Goal: Task Accomplishment & Management: Complete application form

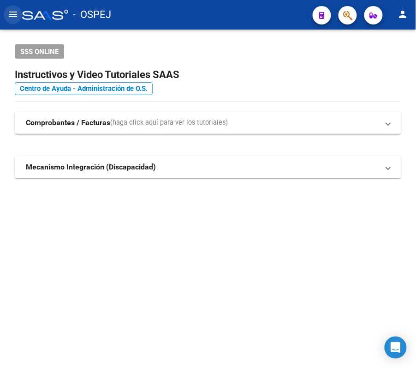
click at [17, 22] on button "menu" at bounding box center [13, 15] width 18 height 18
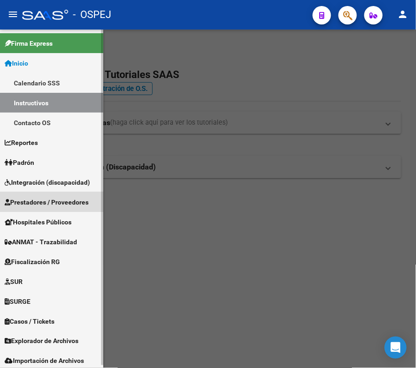
click at [53, 200] on span "Prestadores / Proveedores" at bounding box center [47, 202] width 84 height 10
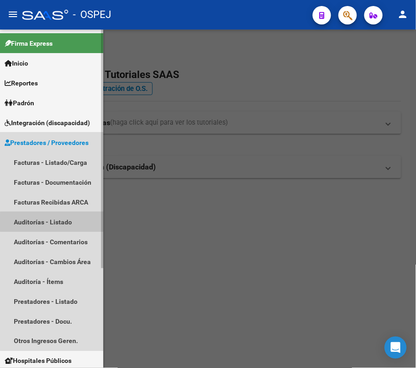
click at [58, 222] on link "Auditorías - Listado" at bounding box center [51, 222] width 103 height 20
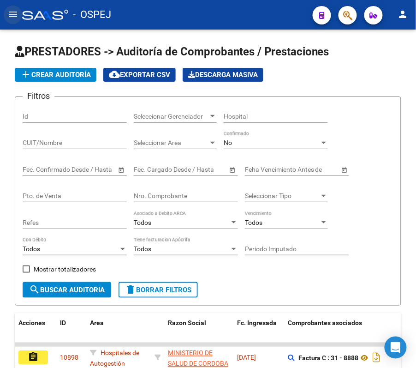
click at [7, 9] on mat-icon "menu" at bounding box center [12, 14] width 11 height 11
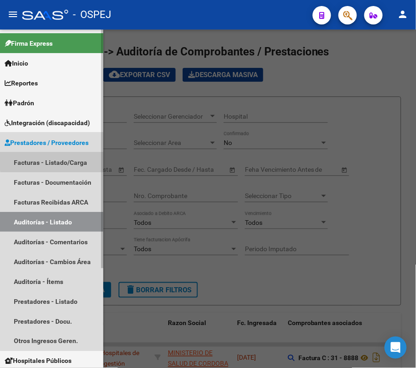
click at [63, 156] on link "Facturas - Listado/Carga" at bounding box center [51, 162] width 103 height 20
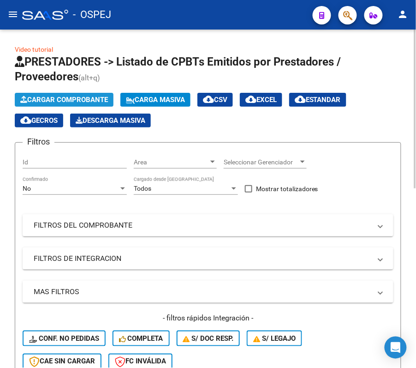
click at [59, 101] on span "Cargar Comprobante" at bounding box center [64, 99] width 88 height 8
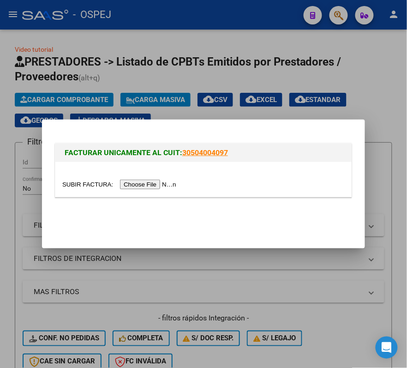
click at [132, 185] on input "file" at bounding box center [120, 184] width 117 height 10
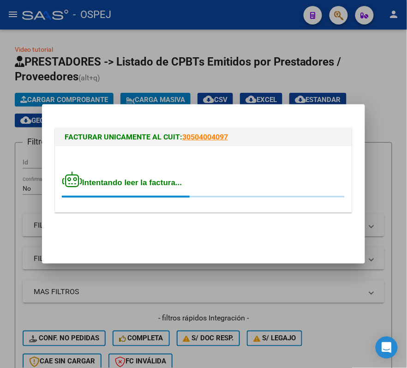
click at [228, 185] on div "Intentando leer la factura..." at bounding box center [203, 184] width 282 height 27
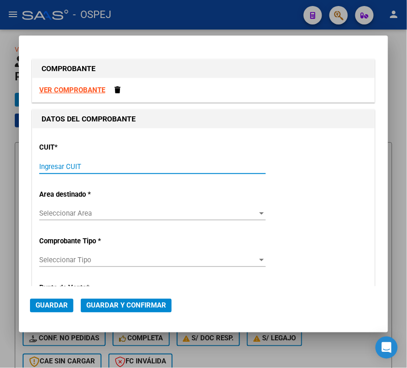
click at [194, 164] on input "Ingresar CUIT" at bounding box center [152, 166] width 226 height 8
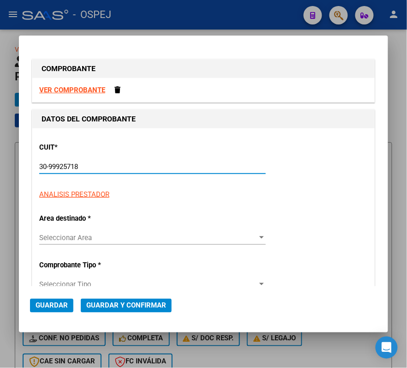
type input "30-99925718-2"
type input "46"
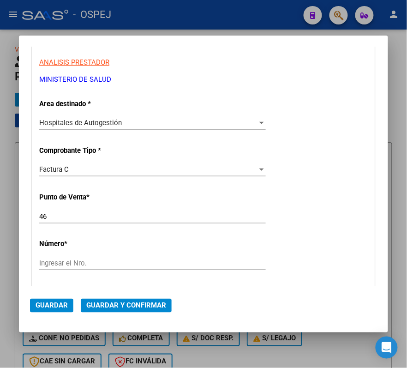
scroll to position [185, 0]
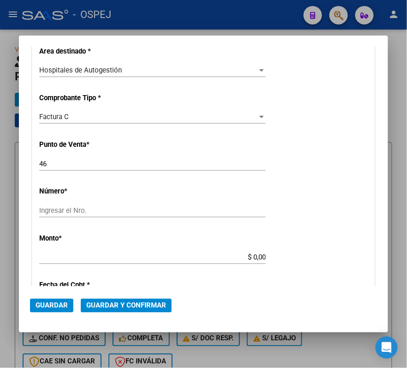
type input "30-99925718-2"
click at [128, 150] on div "CUIT * 30-99925718-2 Ingresar CUIT ANALISIS PRESTADOR MINISTERIO DE SALUD ARCA …" at bounding box center [203, 271] width 342 height 654
click at [130, 165] on input "46" at bounding box center [152, 164] width 226 height 8
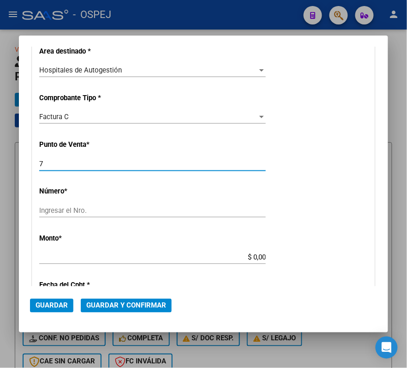
type input "7"
click at [87, 213] on input "Ingresar el Nro." at bounding box center [152, 210] width 226 height 8
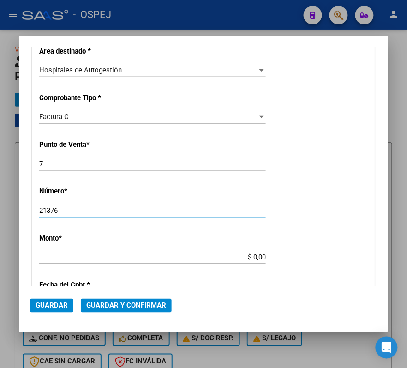
type input "21376"
click at [295, 201] on div "CUIT * 30-99925718-2 Ingresar CUIT ANALISIS PRESTADOR MINISTERIO DE SALUD ARCA …" at bounding box center [203, 271] width 342 height 654
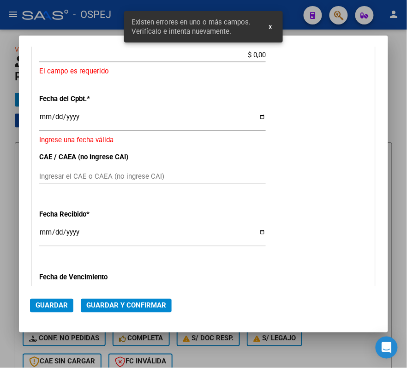
scroll to position [325, 0]
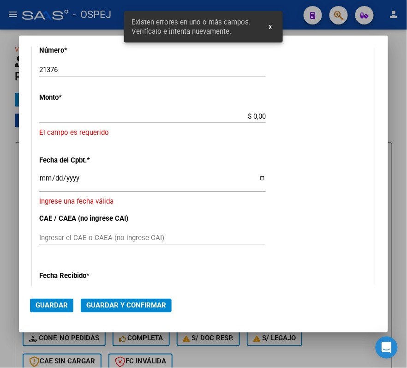
click at [246, 108] on div "CUIT * 30-99925718-2 Ingresar CUIT ANALISIS PRESTADOR MINISTERIO DE SALUD ARCA …" at bounding box center [203, 141] width 342 height 676
click at [251, 118] on input "$ 0,00" at bounding box center [152, 116] width 226 height 8
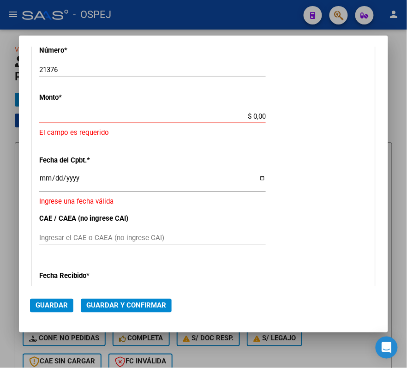
drag, startPoint x: 260, startPoint y: 117, endPoint x: 242, endPoint y: 112, distance: 18.8
click at [242, 112] on app-form-text-field "Monto * $ 0,00 Ingresar el monto El campo es requerido" at bounding box center [203, 115] width 328 height 45
click at [240, 113] on input "$ 0,00" at bounding box center [152, 116] width 226 height 8
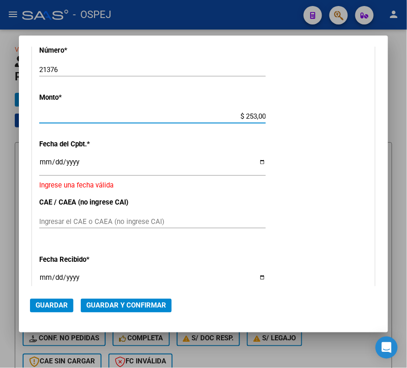
type input "$ 2.534,00"
click at [96, 135] on div "CUIT * 30-99925718-2 Ingresar CUIT ANALISIS PRESTADOR MINISTERIO DE SALUD ARCA …" at bounding box center [203, 133] width 342 height 660
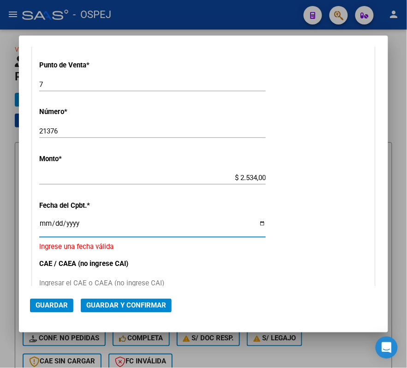
click at [124, 230] on input "Ingresar la fecha" at bounding box center [152, 227] width 226 height 15
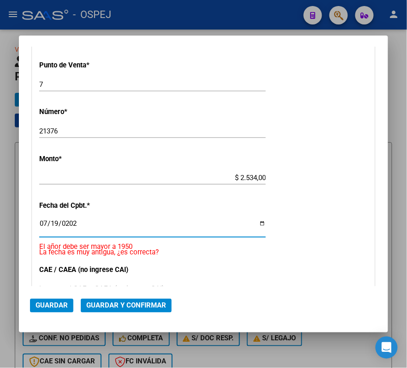
type input "2024-07-19"
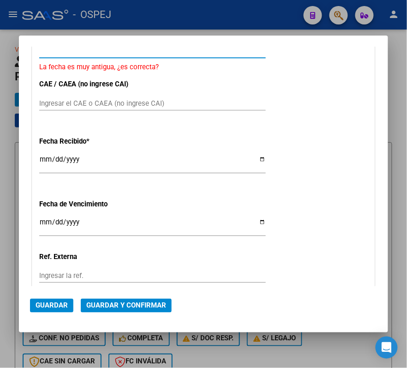
scroll to position [448, 0]
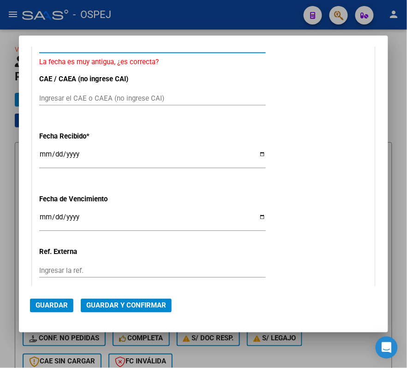
click at [45, 151] on input "2025-10-09" at bounding box center [152, 157] width 226 height 15
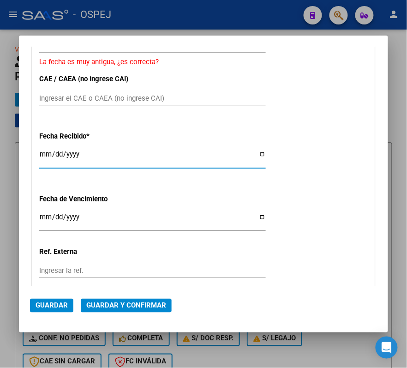
type input "2025-10-28"
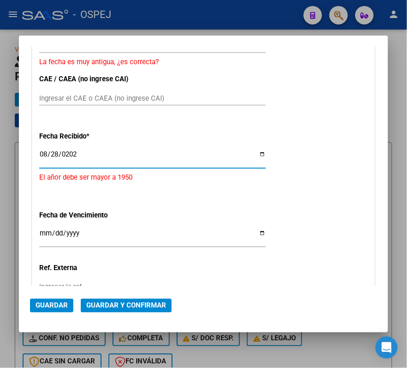
type input "2024-08-28"
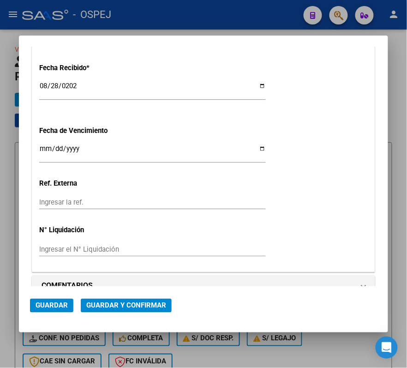
scroll to position [533, 0]
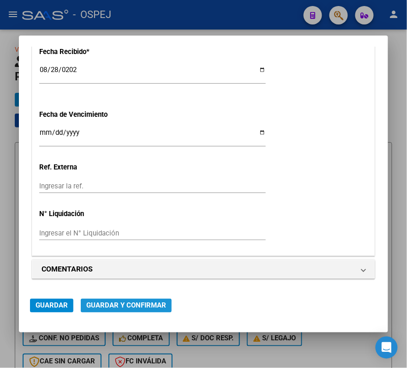
click at [90, 309] on span "Guardar y Confirmar" at bounding box center [126, 305] width 80 height 8
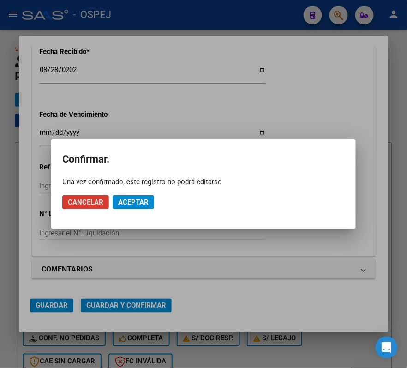
click at [122, 205] on span "Aceptar" at bounding box center [133, 202] width 30 height 8
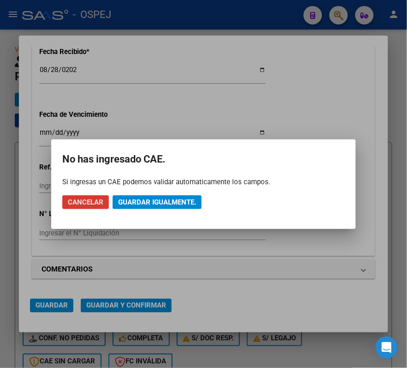
click at [137, 198] on span "Guardar igualmente." at bounding box center [157, 202] width 78 height 8
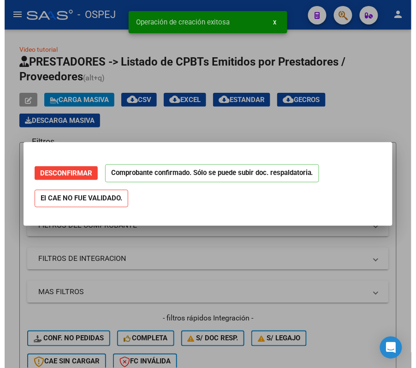
scroll to position [0, 0]
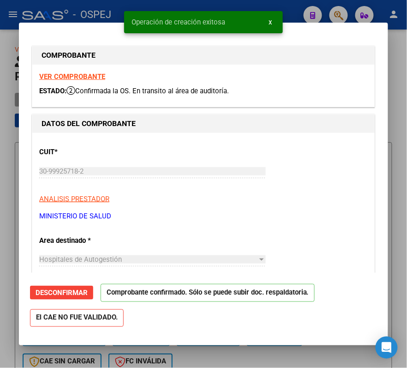
click at [89, 12] on div at bounding box center [203, 184] width 407 height 368
type input "$ 0,00"
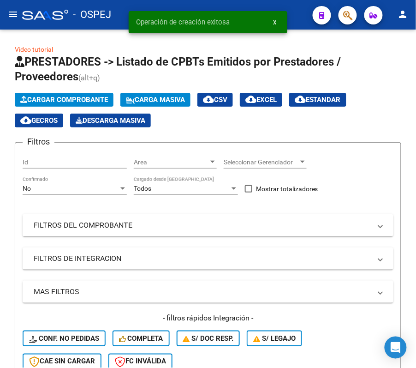
click at [17, 11] on mat-icon "menu" at bounding box center [12, 14] width 11 height 11
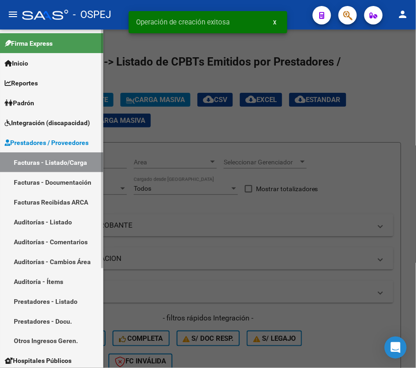
click at [55, 222] on link "Auditorías - Listado" at bounding box center [51, 222] width 103 height 20
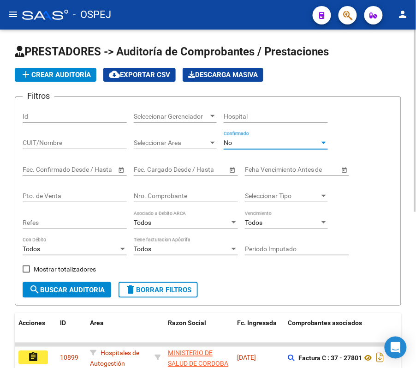
click at [251, 146] on div "No" at bounding box center [272, 143] width 96 height 8
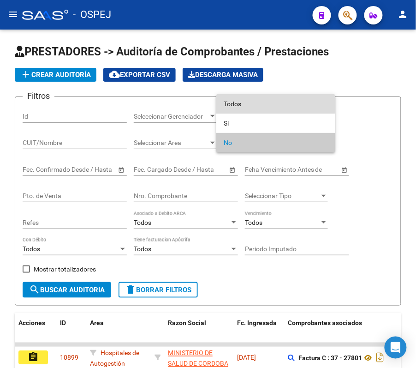
click at [232, 104] on span "Todos" at bounding box center [276, 103] width 104 height 19
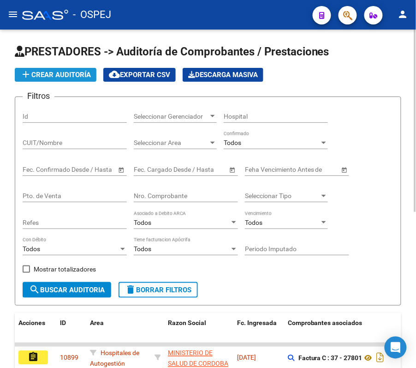
click at [49, 71] on span "add Crear Auditoría" at bounding box center [55, 75] width 71 height 8
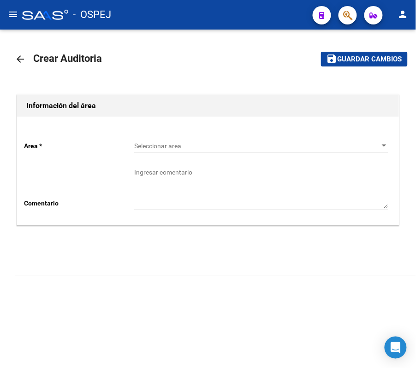
click at [146, 145] on span "Seleccionar area" at bounding box center [257, 146] width 246 height 8
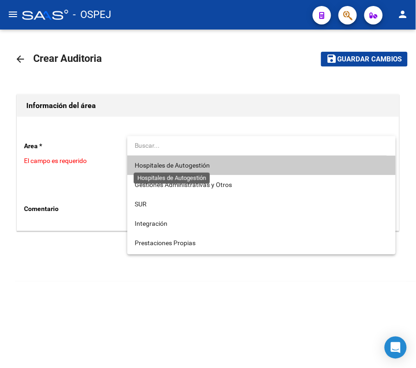
click at [180, 166] on span "Hospitales de Autogestión" at bounding box center [172, 164] width 75 height 7
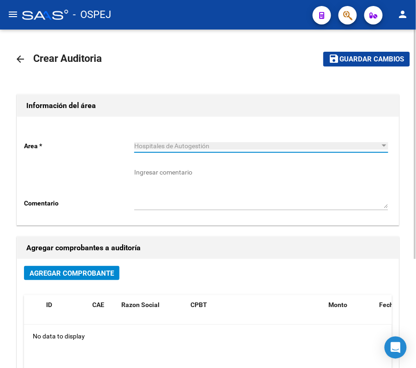
click at [109, 271] on span "Agregar Comprobante" at bounding box center [72, 273] width 84 height 8
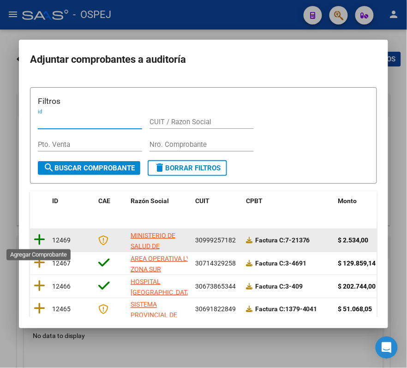
click at [42, 233] on icon at bounding box center [40, 239] width 12 height 13
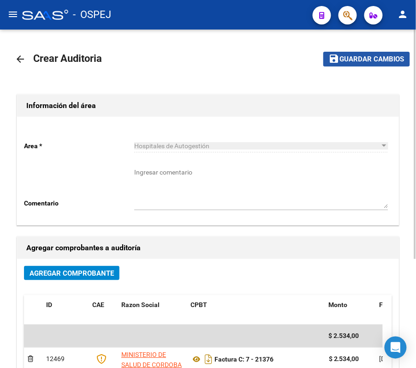
click at [405, 64] on button "save Guardar cambios" at bounding box center [366, 59] width 87 height 14
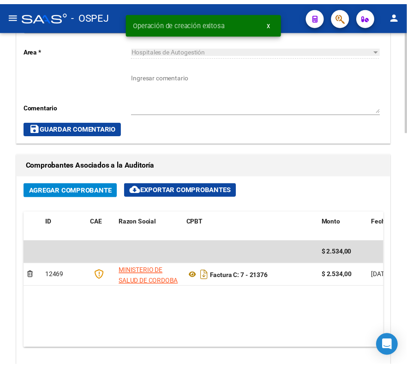
scroll to position [430, 0]
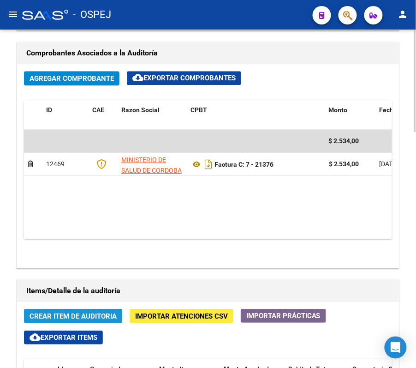
click at [82, 310] on button "Crear Item de Auditoria" at bounding box center [73, 316] width 98 height 14
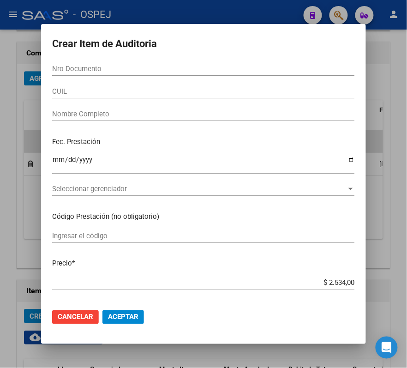
click at [215, 4] on div at bounding box center [203, 184] width 407 height 368
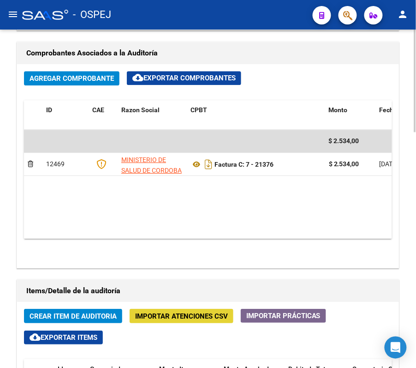
click at [155, 316] on span "Importar Atenciones CSV" at bounding box center [181, 316] width 93 height 8
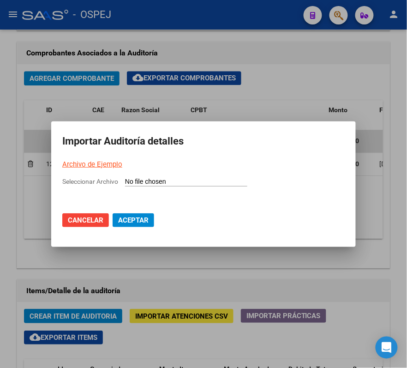
click at [171, 183] on input "Seleccionar Archivo" at bounding box center [186, 182] width 122 height 9
type input "C:\fakepath\21376.csv"
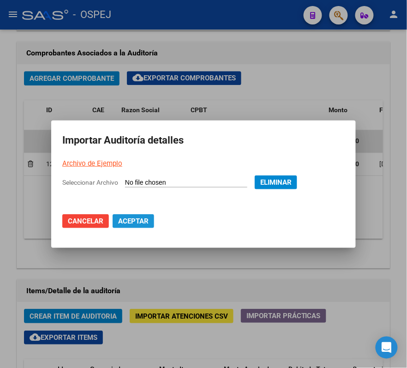
click at [144, 217] on span "Aceptar" at bounding box center [133, 221] width 30 height 8
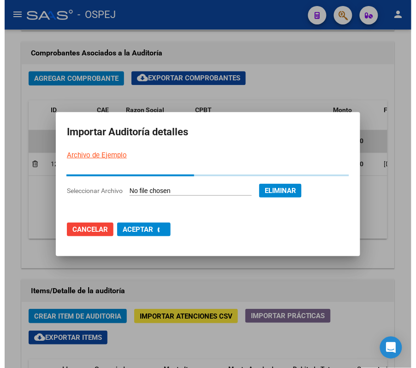
scroll to position [0, 0]
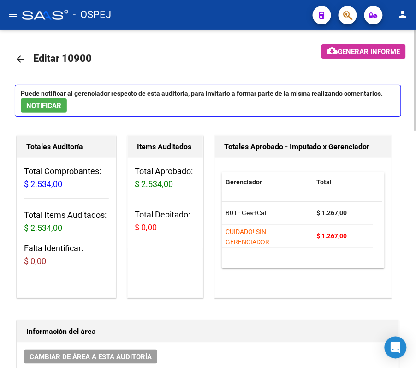
click at [26, 51] on link "arrow_back" at bounding box center [24, 59] width 18 height 22
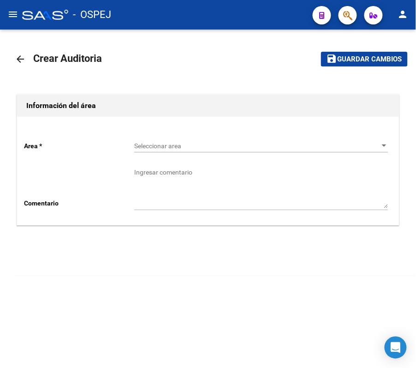
click at [17, 58] on mat-icon "arrow_back" at bounding box center [20, 59] width 11 height 11
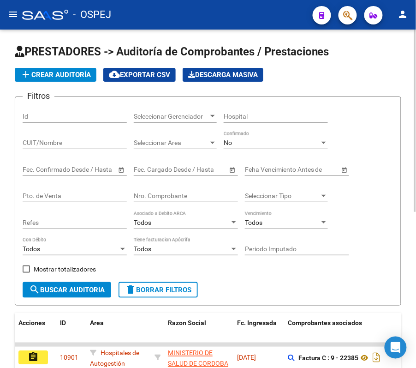
click at [12, 18] on mat-icon "menu" at bounding box center [12, 14] width 11 height 11
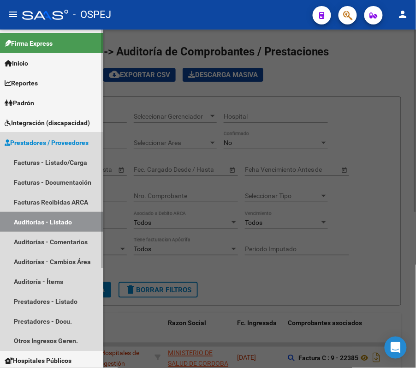
click at [64, 215] on link "Auditorías - Listado" at bounding box center [51, 222] width 103 height 20
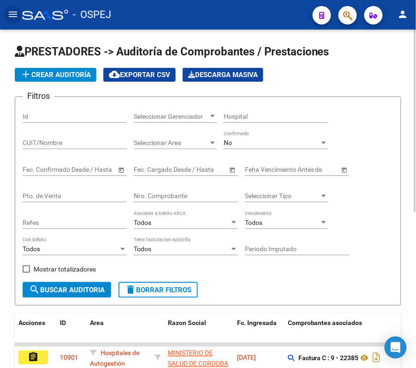
click at [247, 150] on div "No Confirmado" at bounding box center [276, 144] width 104 height 26
click at [244, 146] on div "No" at bounding box center [272, 143] width 96 height 8
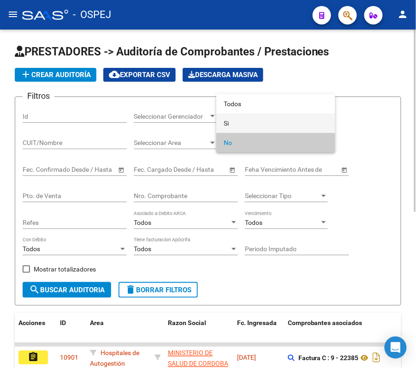
click at [233, 126] on span "Si" at bounding box center [276, 122] width 104 height 19
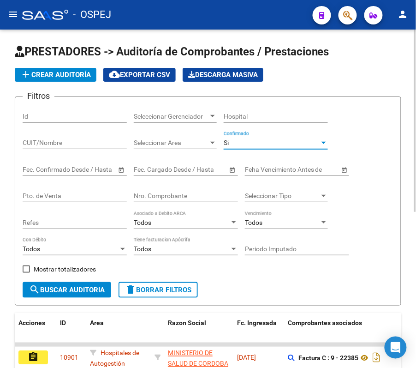
click at [248, 151] on div "Si Confirmado" at bounding box center [276, 144] width 104 height 26
click at [244, 148] on div "Si Confirmado" at bounding box center [276, 140] width 104 height 18
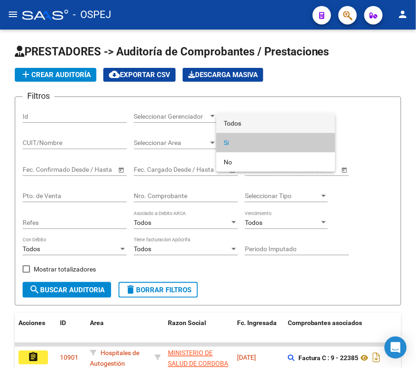
click at [235, 115] on span "Todos" at bounding box center [276, 122] width 104 height 19
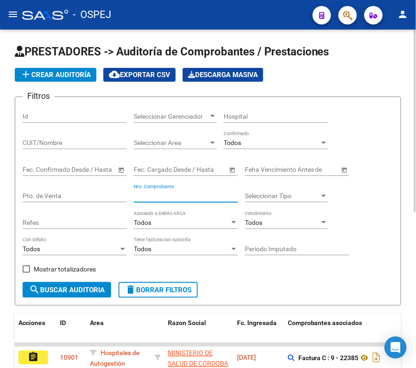
click at [170, 194] on input "Nro. Comprobante" at bounding box center [186, 196] width 104 height 8
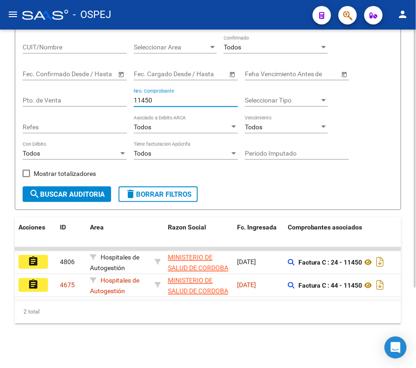
scroll to position [105, 0]
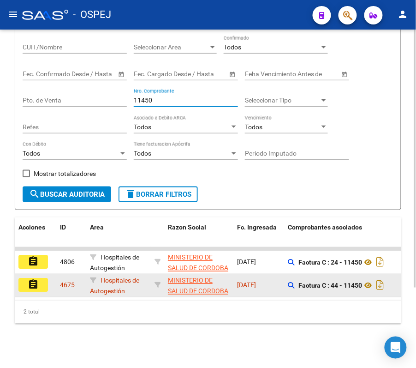
type input "11450"
click at [31, 281] on button "assignment" at bounding box center [33, 285] width 30 height 14
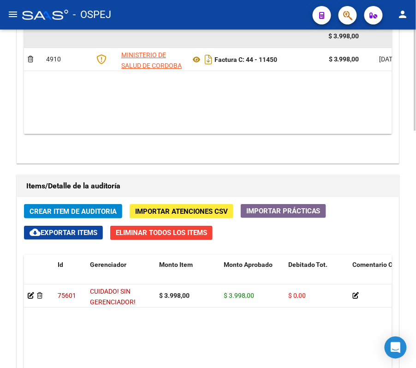
scroll to position [554, 0]
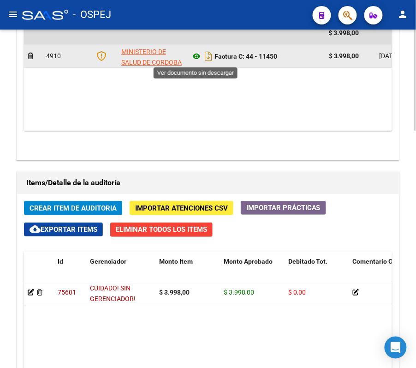
click at [195, 60] on icon at bounding box center [197, 56] width 12 height 11
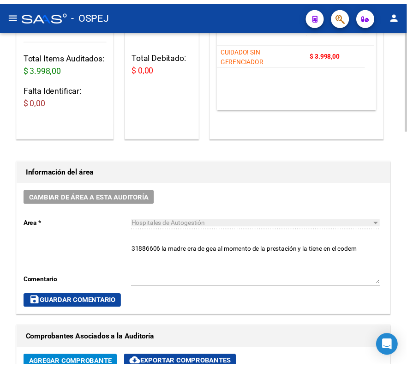
scroll to position [0, 0]
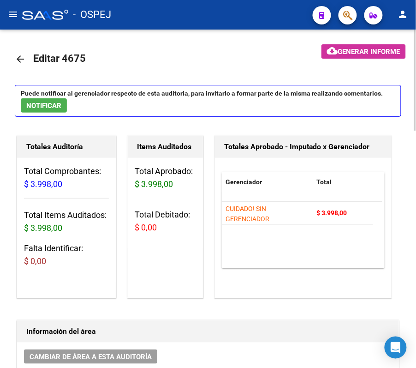
click at [21, 58] on mat-icon "arrow_back" at bounding box center [20, 59] width 11 height 11
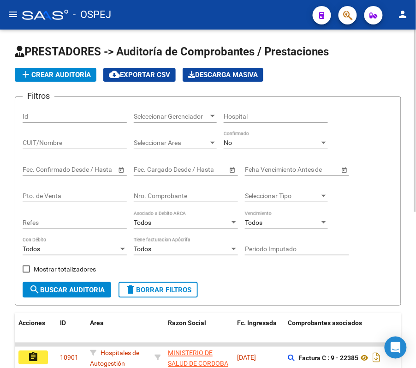
click at [18, 8] on button "menu" at bounding box center [13, 15] width 18 height 18
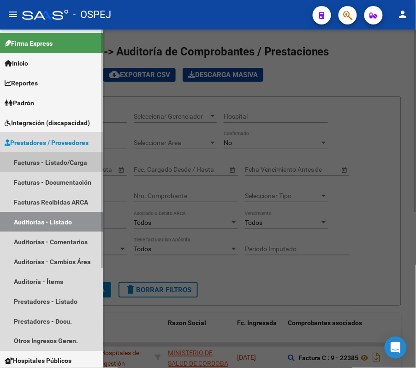
click at [25, 162] on link "Facturas - Listado/Carga" at bounding box center [51, 162] width 103 height 20
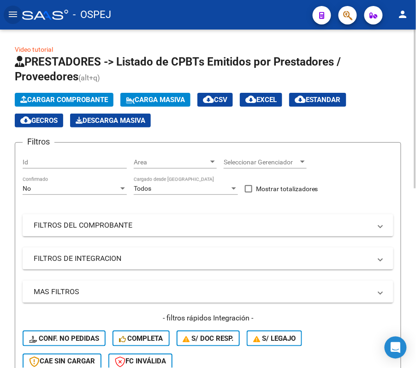
click at [52, 184] on div "No Confirmado" at bounding box center [75, 185] width 104 height 18
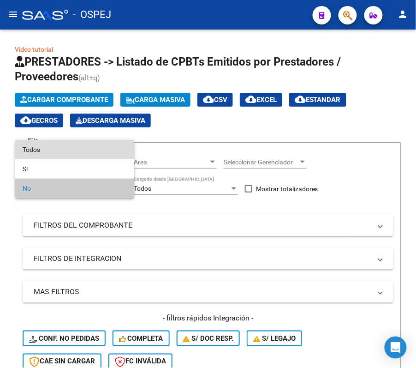
click at [59, 143] on span "Todos" at bounding box center [75, 149] width 104 height 19
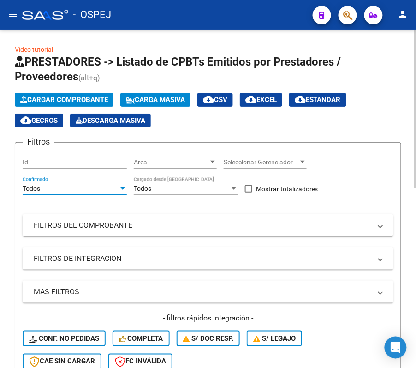
click at [54, 94] on button "Cargar Comprobante" at bounding box center [64, 100] width 99 height 14
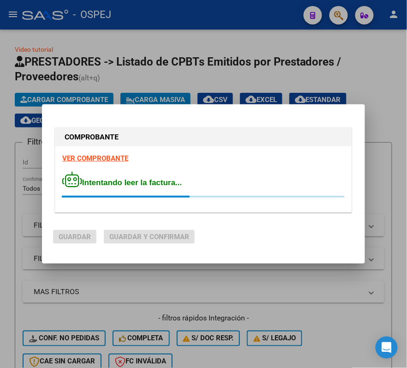
click at [242, 215] on div "COMPROBANTE VER COMPROBANTE Intentando leer la factura..." at bounding box center [203, 171] width 301 height 92
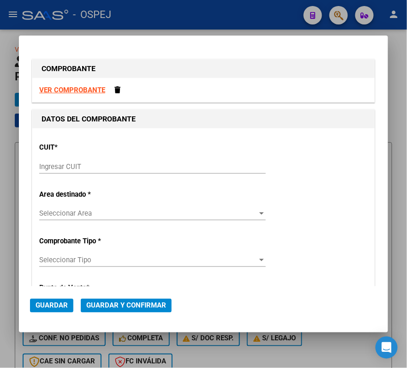
drag, startPoint x: 237, startPoint y: 177, endPoint x: 233, endPoint y: 173, distance: 5.2
click at [233, 173] on div "Ingresar CUIT" at bounding box center [152, 171] width 226 height 23
click at [105, 172] on div "Ingresar CUIT" at bounding box center [152, 167] width 226 height 14
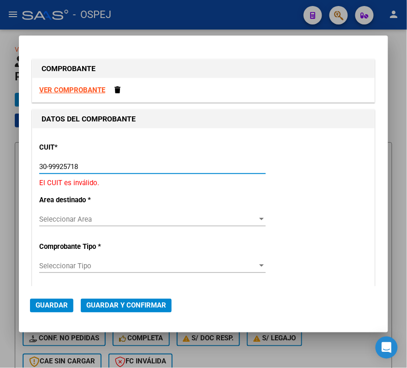
type input "30-99925718-2"
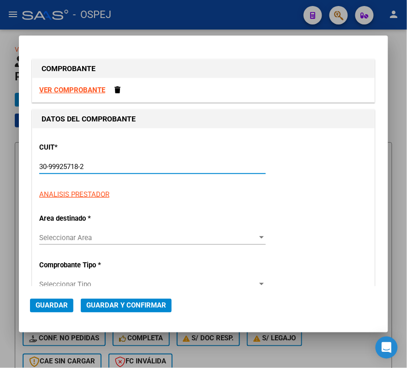
type input "7"
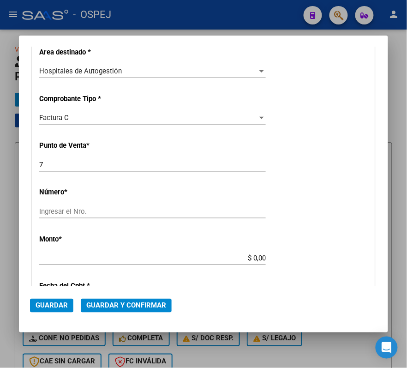
scroll to position [185, 0]
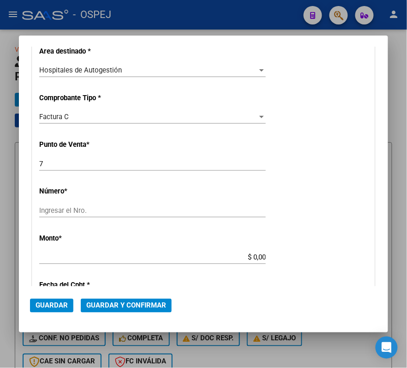
type input "30-99925718-2"
click at [107, 161] on input "7" at bounding box center [152, 164] width 226 height 8
click at [106, 161] on input "7" at bounding box center [152, 164] width 226 height 8
type input "11"
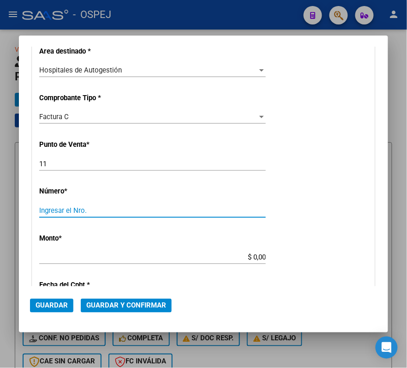
click at [132, 211] on input "Ingresar el Nro." at bounding box center [152, 210] width 226 height 8
type input "7682"
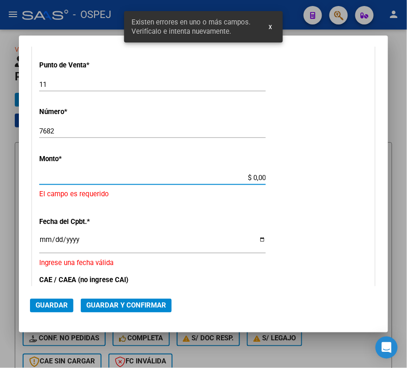
drag, startPoint x: 248, startPoint y: 260, endPoint x: 275, endPoint y: 266, distance: 27.4
click at [275, 266] on div "CUIT * 30-99925718-2 Ingresar CUIT ANALISIS PRESTADOR MINISTERIO DE SALUD ARCA …" at bounding box center [203, 202] width 342 height 676
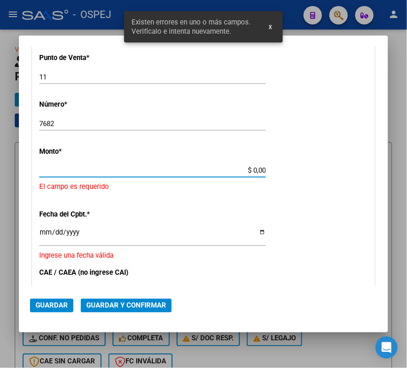
drag, startPoint x: 243, startPoint y: 167, endPoint x: 264, endPoint y: 179, distance: 24.8
click at [264, 179] on div "CUIT * 30-99925718-2 Ingresar CUIT ANALISIS PRESTADOR MINISTERIO DE SALUD ARCA …" at bounding box center [203, 195] width 342 height 676
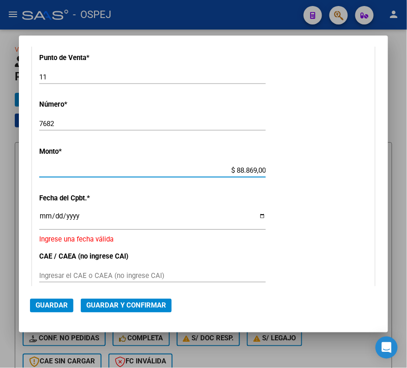
click at [237, 172] on input "$ 88.869,00" at bounding box center [152, 170] width 226 height 8
type input "$ 8.869,00"
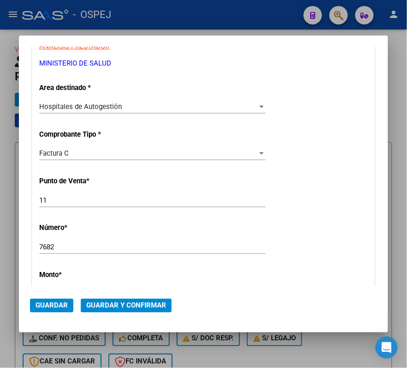
scroll to position [333, 0]
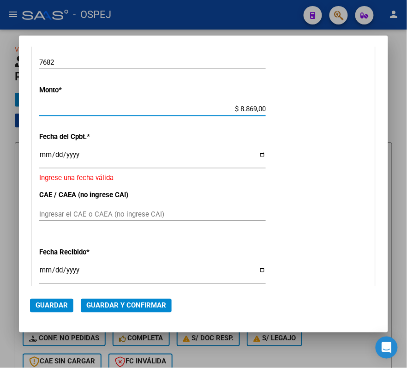
click at [42, 153] on input "Ingresar la fecha" at bounding box center [152, 158] width 226 height 15
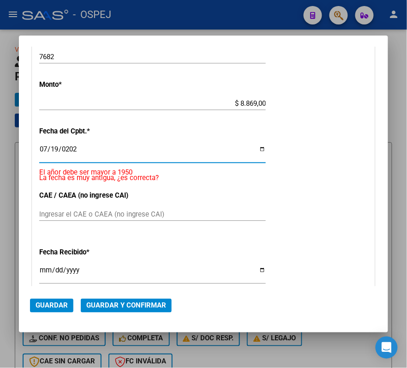
type input "2024-07-19"
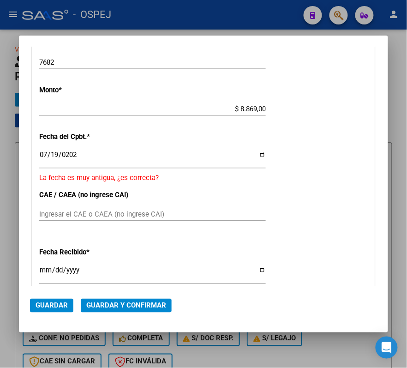
click at [134, 248] on p "Fecha Recibido *" at bounding box center [88, 252] width 99 height 11
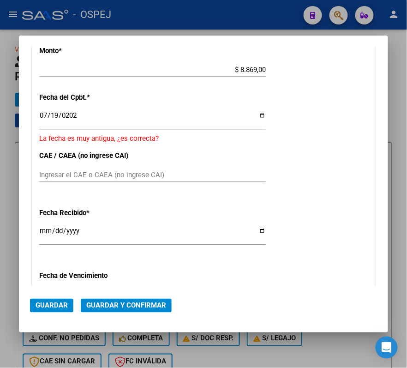
scroll to position [394, 0]
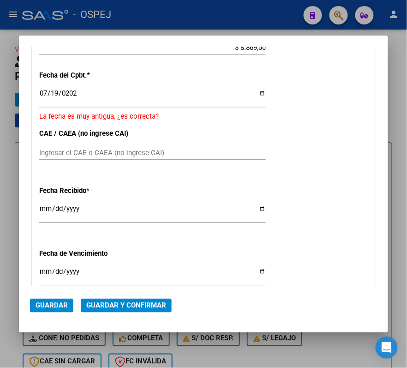
click at [39, 209] on div "CUIT * 30-99925718-2 Ingresar CUIT ANALISIS PRESTADOR MINISTERIO DE SALUD ARCA …" at bounding box center [203, 64] width 342 height 660
click at [47, 210] on input "2025-10-09" at bounding box center [152, 212] width 226 height 15
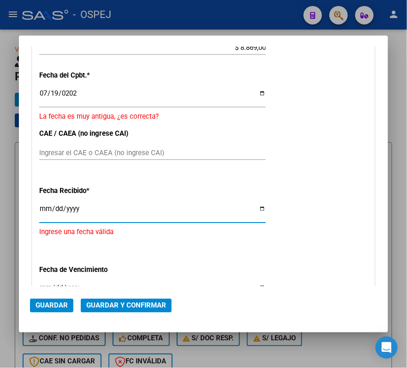
type input "2025-10-08"
type input "2024-08-28"
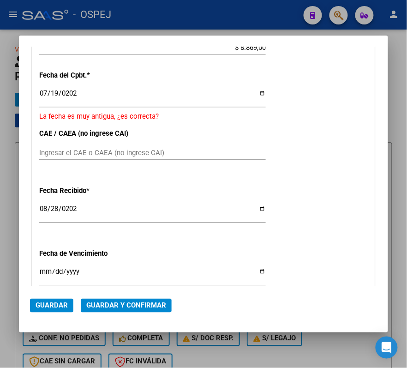
click at [335, 155] on div "CUIT * 30-99925718-2 Ingresar CUIT ANALISIS PRESTADOR MINISTERIO DE SALUD ARCA …" at bounding box center [203, 64] width 342 height 660
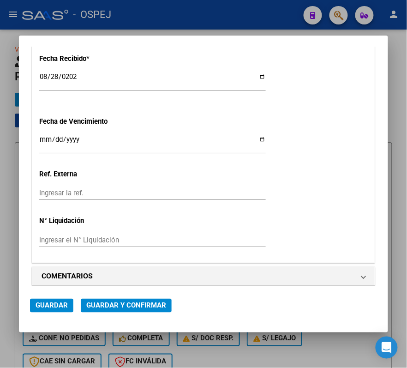
scroll to position [533, 0]
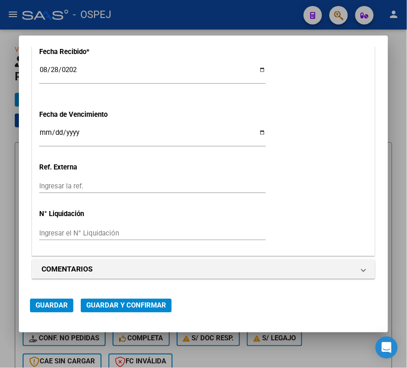
click at [135, 303] on span "Guardar y Confirmar" at bounding box center [126, 305] width 80 height 8
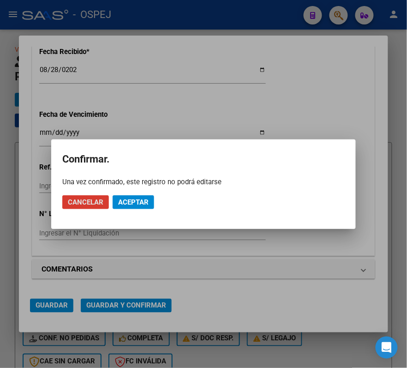
drag, startPoint x: 135, startPoint y: 211, endPoint x: 132, endPoint y: 191, distance: 20.5
click at [133, 193] on mat-dialog-actions "Cancelar Aceptar" at bounding box center [203, 201] width 282 height 31
click at [132, 191] on mat-dialog-actions "Cancelar Aceptar" at bounding box center [203, 201] width 282 height 31
click at [140, 200] on span "Aceptar" at bounding box center [133, 202] width 30 height 8
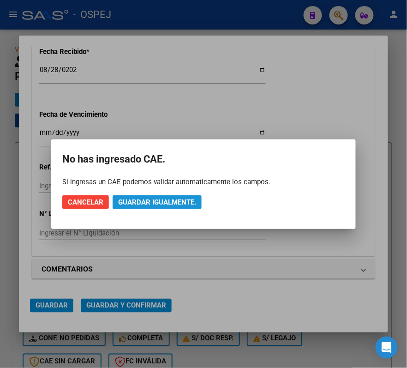
click at [173, 203] on span "Guardar igualmente." at bounding box center [157, 202] width 78 height 8
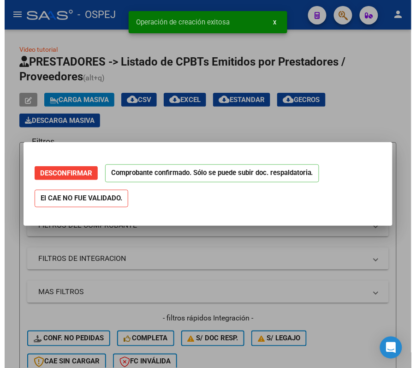
scroll to position [0, 0]
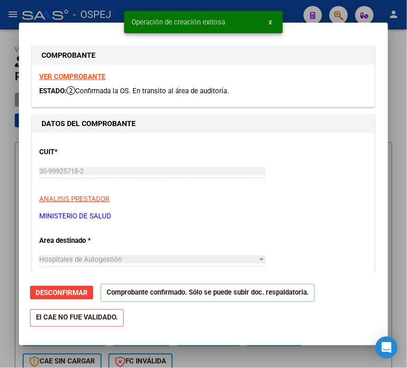
click at [120, 4] on div "Operación de creación exitosa x" at bounding box center [203, 22] width 181 height 44
click at [12, 47] on div at bounding box center [203, 184] width 407 height 368
type input "$ 0,00"
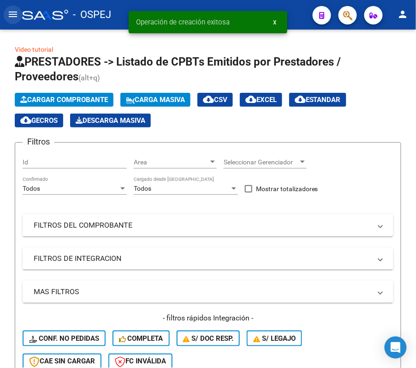
click at [10, 17] on mat-icon "menu" at bounding box center [12, 14] width 11 height 11
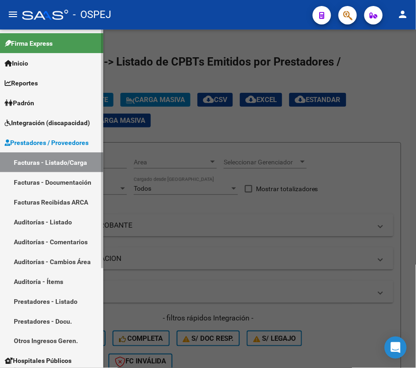
click at [49, 224] on link "Auditorías - Listado" at bounding box center [51, 222] width 103 height 20
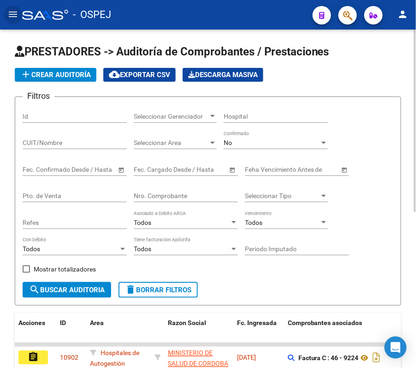
click at [249, 143] on div "No" at bounding box center [272, 143] width 96 height 8
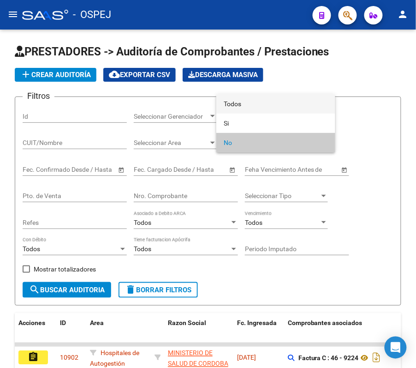
click at [252, 103] on span "Todos" at bounding box center [276, 103] width 104 height 19
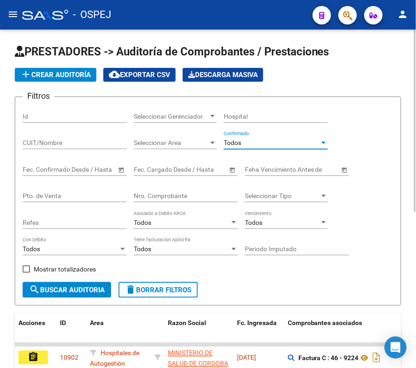
click at [56, 200] on div "Pto. de Venta" at bounding box center [75, 193] width 104 height 18
click at [149, 187] on div "Nro. Comprobante" at bounding box center [186, 193] width 104 height 18
click at [157, 193] on input "Nro. Comprobante" at bounding box center [186, 196] width 104 height 8
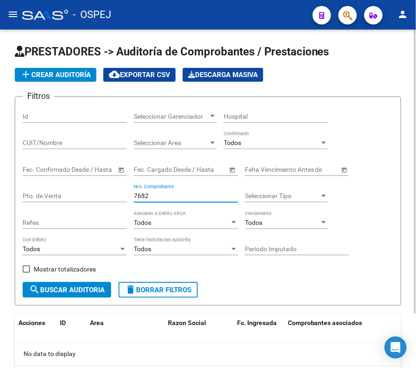
type input "7682"
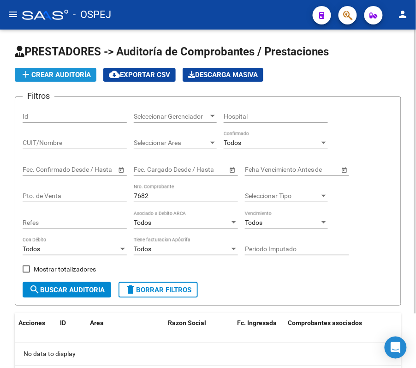
click at [51, 78] on span "add Crear Auditoría" at bounding box center [55, 75] width 71 height 8
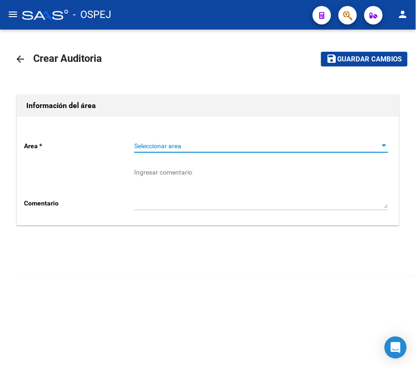
click at [181, 142] on span "Seleccionar area" at bounding box center [257, 146] width 246 height 8
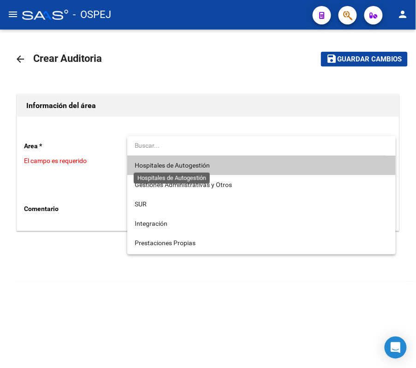
click at [191, 161] on span "Hospitales de Autogestión" at bounding box center [172, 164] width 75 height 7
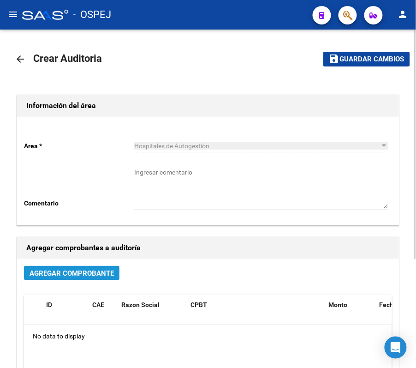
click at [106, 272] on span "Agregar Comprobante" at bounding box center [72, 273] width 84 height 8
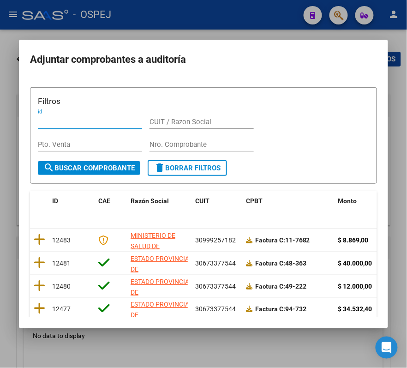
click at [188, 146] on input "Nro. Comprobante" at bounding box center [201, 144] width 104 height 8
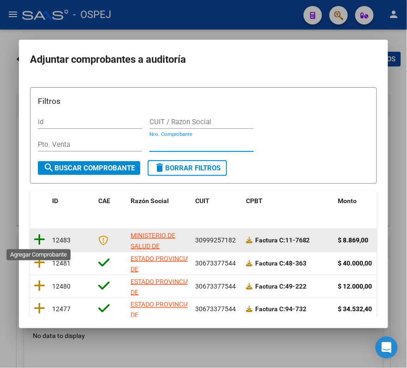
click at [39, 237] on icon at bounding box center [40, 239] width 12 height 13
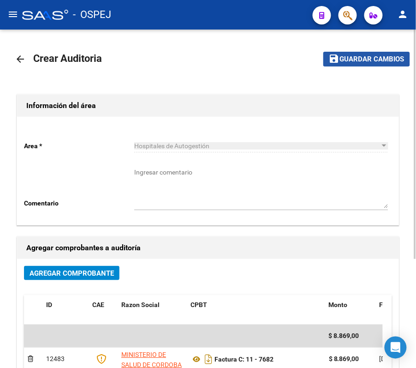
click at [355, 57] on span "Guardar cambios" at bounding box center [372, 59] width 65 height 8
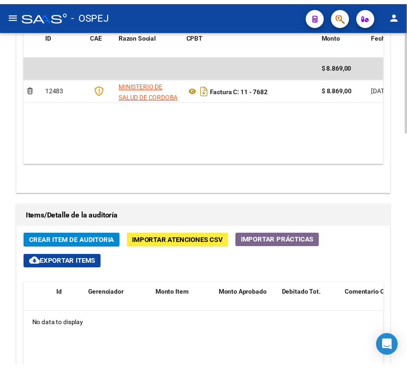
scroll to position [554, 0]
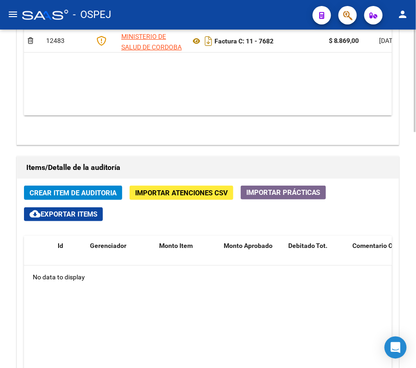
click at [212, 202] on div "Crear Item de Auditoria Importar Atenciones CSV Importar Prácticas cloud_downlo…" at bounding box center [208, 351] width 382 height 344
click at [208, 197] on span "Importar Atenciones CSV" at bounding box center [181, 193] width 93 height 8
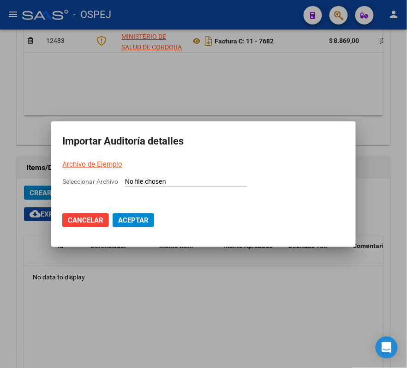
click at [183, 179] on input "Seleccionar Archivo" at bounding box center [186, 182] width 122 height 9
click at [142, 178] on input "Seleccionar Archivo" at bounding box center [186, 182] width 122 height 9
click at [141, 187] on div "Seleccionar Archivo" at bounding box center [203, 185] width 282 height 18
click at [133, 182] on input "Seleccionar Archivo" at bounding box center [186, 182] width 122 height 9
type input "C:\fakepath\7682.csv"
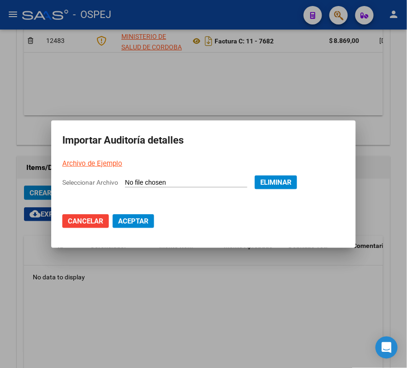
click at [139, 219] on span "Aceptar" at bounding box center [133, 221] width 30 height 8
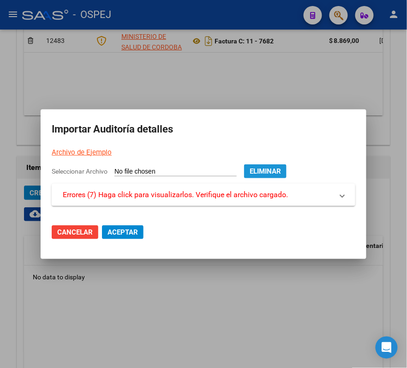
click at [278, 165] on button "Eliminar" at bounding box center [265, 171] width 42 height 14
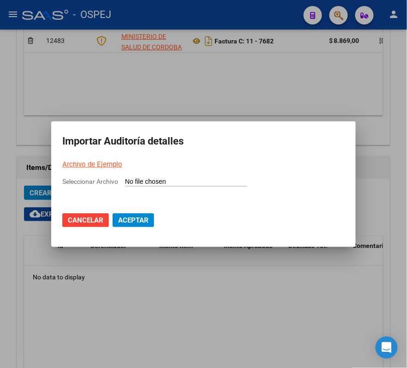
click at [150, 185] on input "Seleccionar Archivo" at bounding box center [186, 182] width 122 height 9
type input "C:\fakepath\7682.csv"
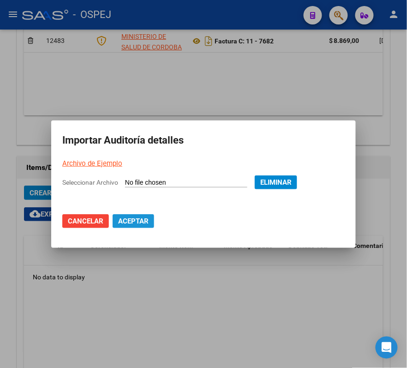
click at [133, 223] on span "Aceptar" at bounding box center [133, 221] width 30 height 8
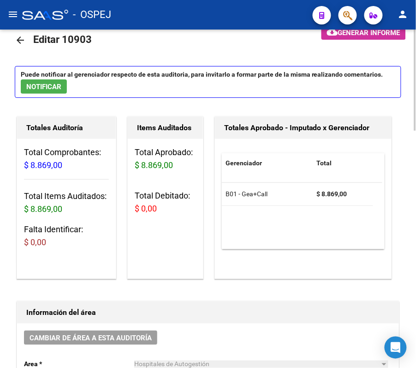
scroll to position [0, 0]
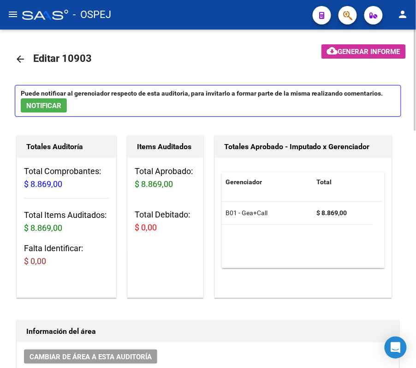
click at [24, 54] on mat-icon "arrow_back" at bounding box center [20, 59] width 11 height 11
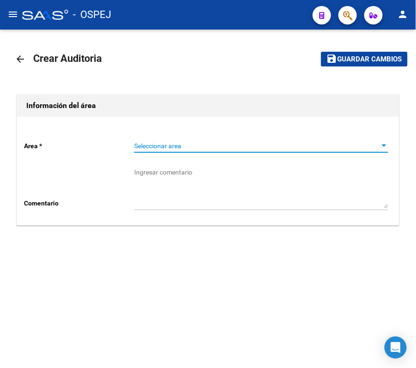
click at [209, 146] on span "Seleccionar area" at bounding box center [257, 146] width 246 height 8
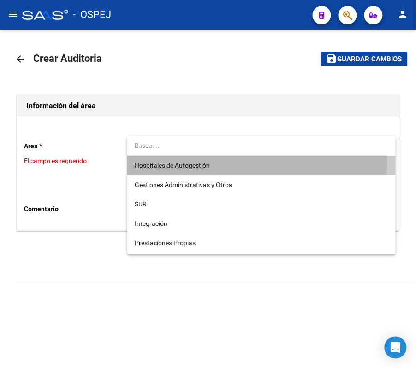
click at [213, 160] on span "Hospitales de Autogestión" at bounding box center [262, 164] width 254 height 19
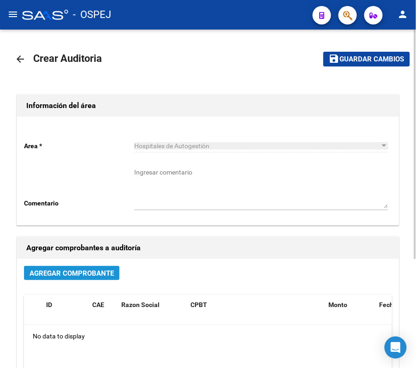
click at [66, 274] on span "Agregar Comprobante" at bounding box center [72, 273] width 84 height 8
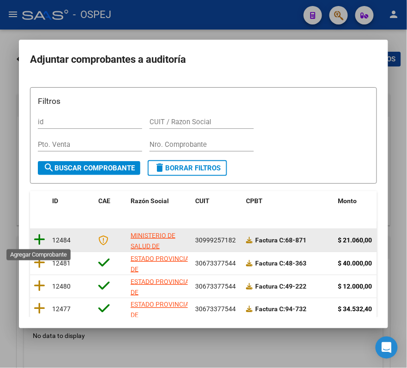
click at [42, 237] on icon at bounding box center [40, 239] width 12 height 13
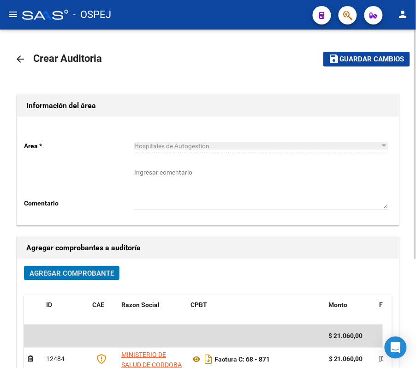
click at [338, 56] on mat-icon "save" at bounding box center [334, 58] width 11 height 11
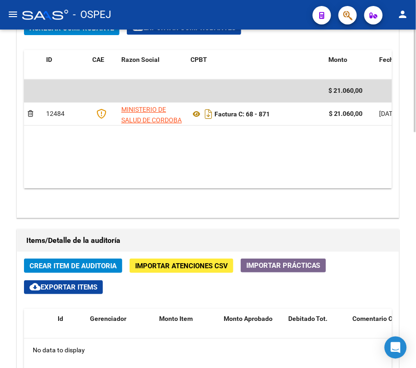
scroll to position [468, 0]
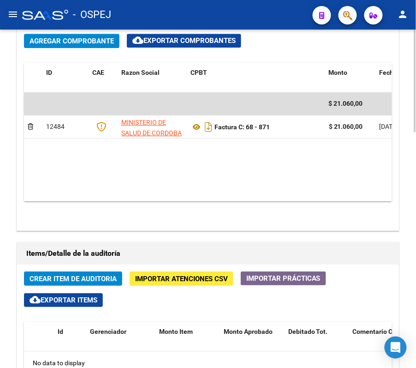
drag, startPoint x: 258, startPoint y: 64, endPoint x: 254, endPoint y: 49, distance: 15.5
click at [254, 50] on div "Agregar Comprobante cloud_download Exportar Comprobantes ID CAE Razon Social CP…" at bounding box center [208, 128] width 382 height 203
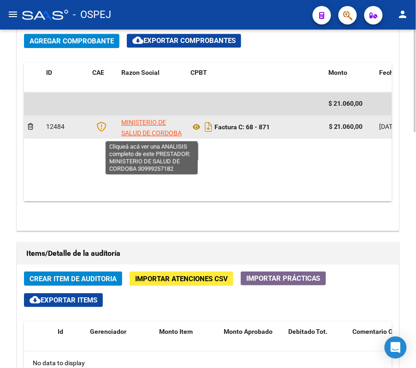
drag, startPoint x: 198, startPoint y: 145, endPoint x: 175, endPoint y: 126, distance: 29.2
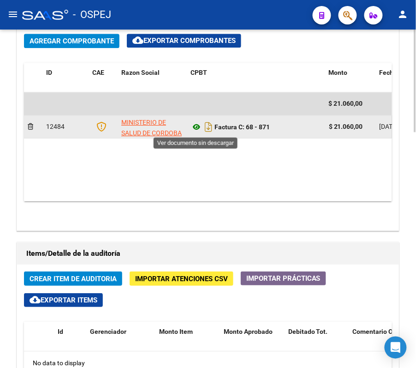
click at [197, 125] on icon at bounding box center [197, 126] width 12 height 11
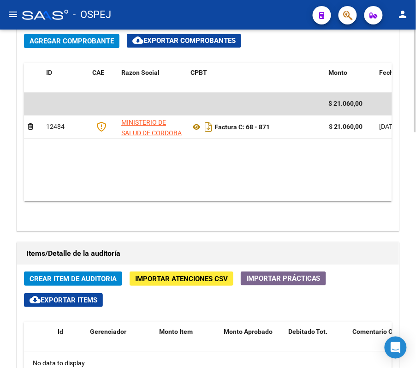
click at [259, 155] on datatable-body "$ 21.060,00 12484 MINISTERIO DE SALUD DE CORDOBA Factura C: 68 - 871 $ 21.060,0…" at bounding box center [208, 146] width 368 height 109
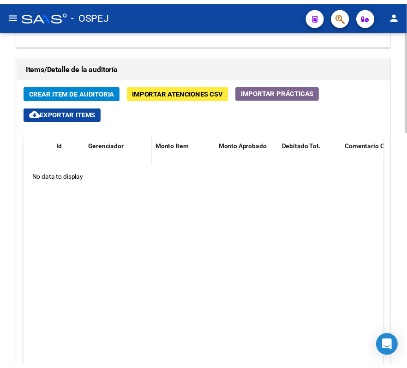
scroll to position [591, 0]
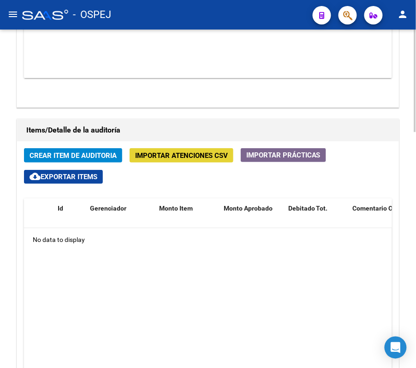
click at [151, 160] on span "Importar Atenciones CSV" at bounding box center [181, 155] width 93 height 8
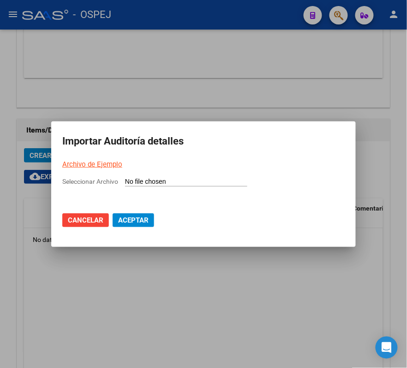
click at [172, 181] on input "Seleccionar Archivo" at bounding box center [186, 182] width 122 height 9
type input "C:\fakepath\871.csv"
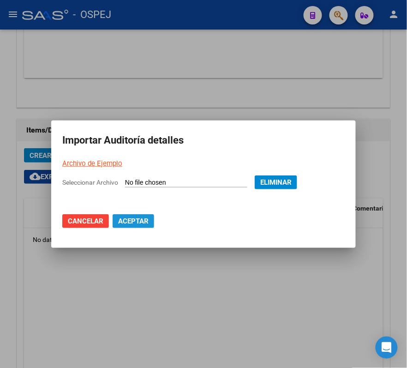
click at [126, 214] on button "Aceptar" at bounding box center [134, 221] width 42 height 14
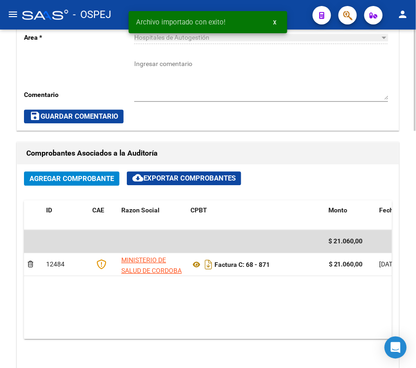
scroll to position [554, 0]
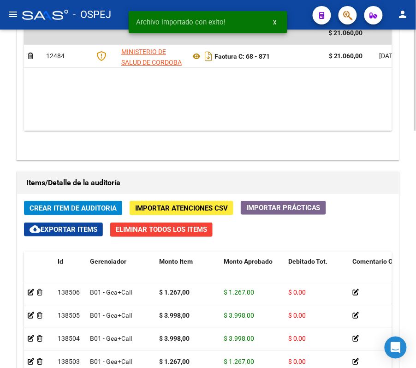
drag, startPoint x: 356, startPoint y: 167, endPoint x: 281, endPoint y: 221, distance: 93.1
click at [281, 221] on div "Crear Item de Auditoria Importar Atenciones CSV Importar Prácticas cloud_downlo…" at bounding box center [208, 366] width 382 height 344
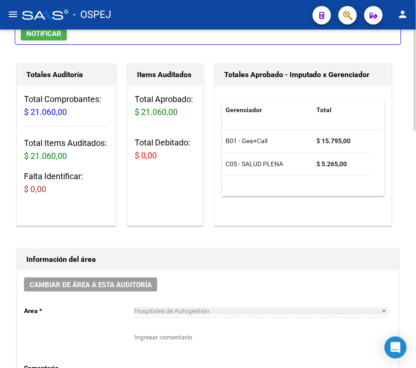
scroll to position [0, 0]
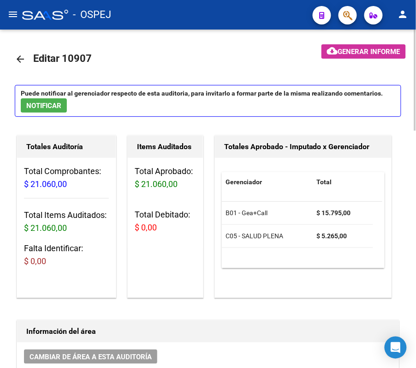
click at [21, 52] on link "arrow_back" at bounding box center [24, 59] width 18 height 22
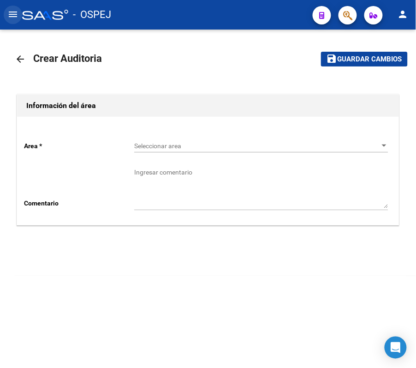
click at [15, 12] on mat-icon "menu" at bounding box center [12, 14] width 11 height 11
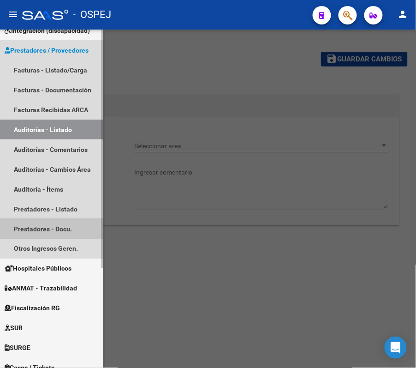
scroll to position [141, 0]
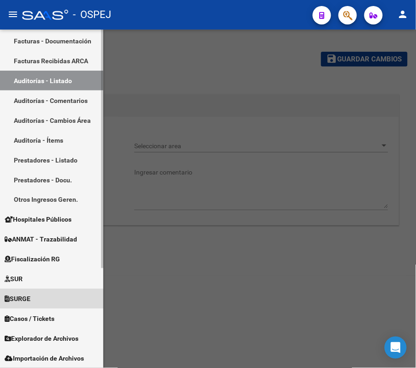
drag, startPoint x: 10, startPoint y: 255, endPoint x: 84, endPoint y: 293, distance: 83.8
click at [84, 293] on link "SURGE" at bounding box center [51, 299] width 103 height 20
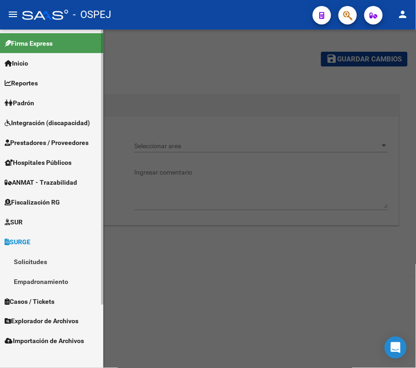
scroll to position [0, 0]
click at [52, 314] on link "Explorador de Archivos" at bounding box center [51, 321] width 103 height 20
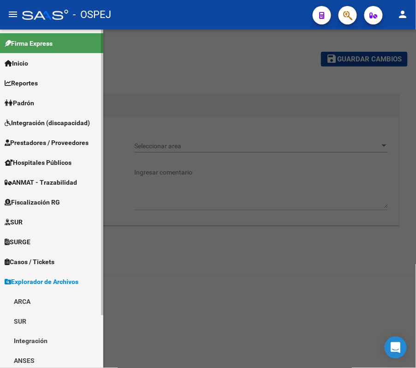
scroll to position [62, 0]
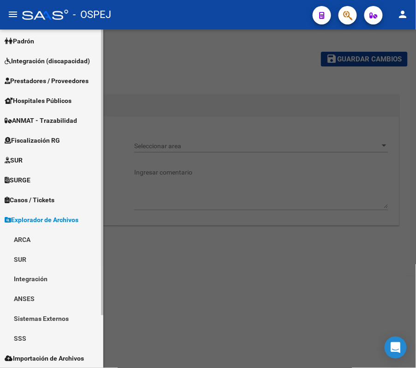
click at [52, 314] on link "Sistemas Externos" at bounding box center [51, 319] width 103 height 20
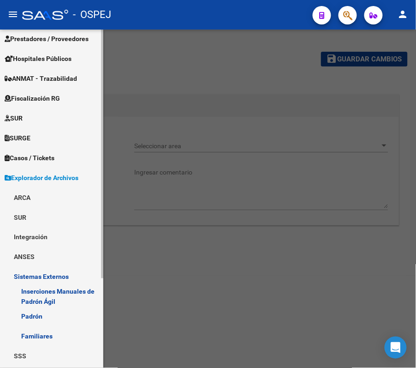
scroll to position [122, 0]
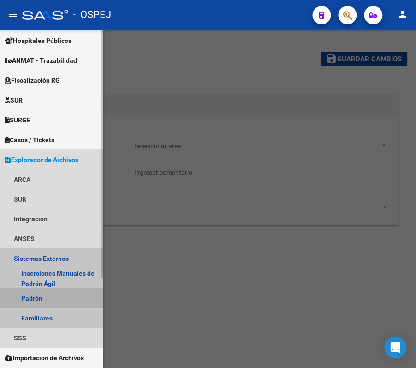
click at [47, 298] on link "Padrón" at bounding box center [51, 298] width 103 height 20
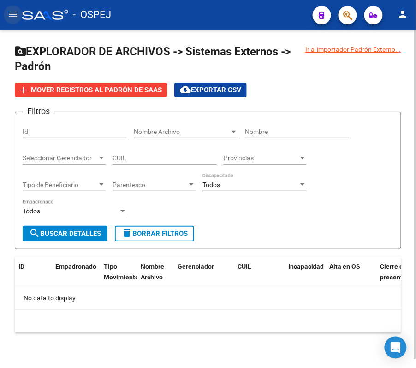
click at [6, 13] on button "menu" at bounding box center [13, 15] width 18 height 18
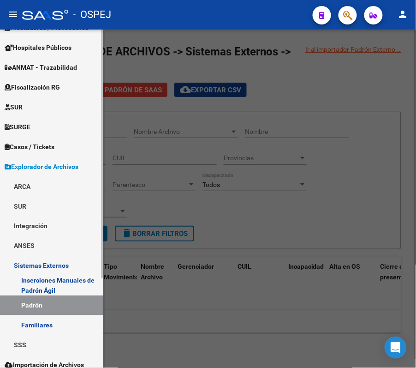
scroll to position [122, 0]
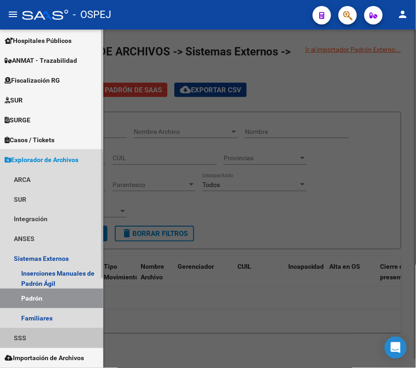
click at [36, 340] on link "SSS" at bounding box center [51, 338] width 103 height 20
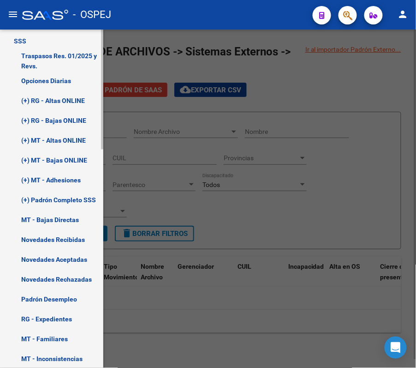
scroll to position [491, 0]
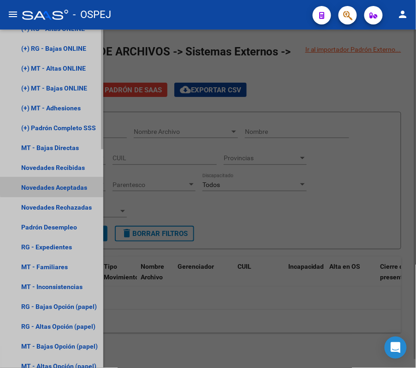
click at [71, 180] on link "Novedades Aceptadas" at bounding box center [51, 187] width 103 height 20
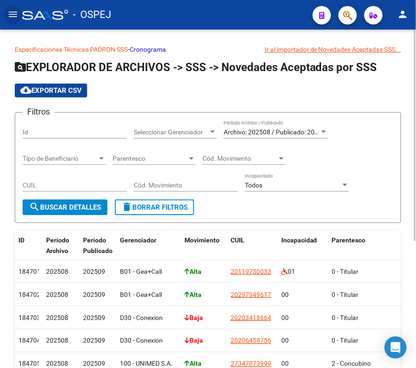
click at [149, 48] on link "Cronograma" at bounding box center [148, 49] width 36 height 7
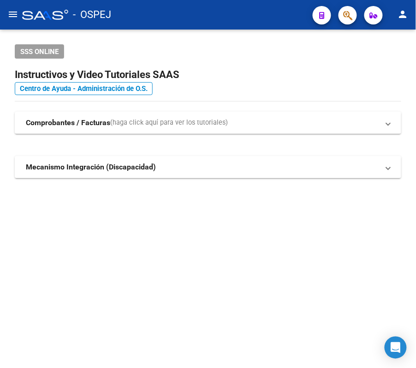
click at [357, 8] on app-search-popup at bounding box center [348, 14] width 18 height 12
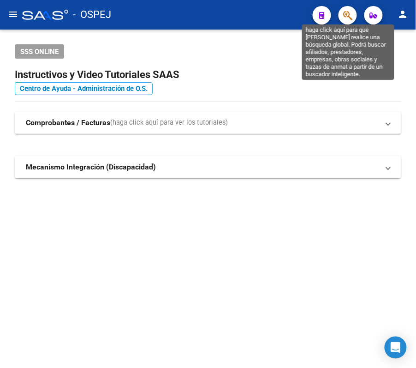
click at [349, 17] on icon "button" at bounding box center [347, 15] width 9 height 11
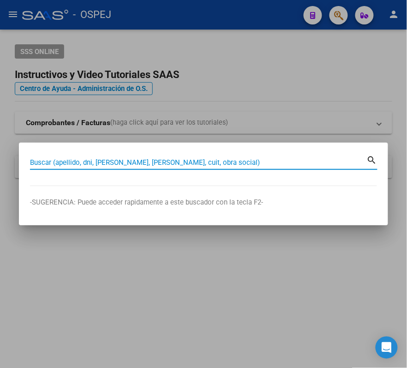
paste input "9423336"
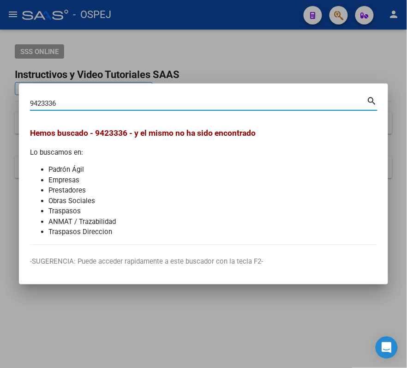
click at [208, 101] on input "9423336" at bounding box center [198, 103] width 337 height 8
type input "h"
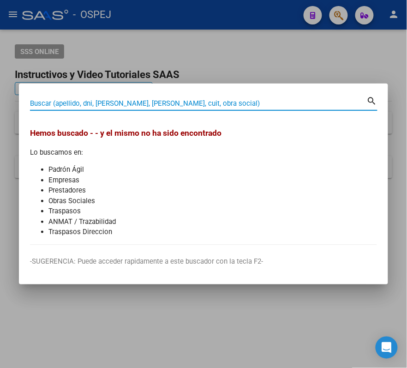
type input "r"
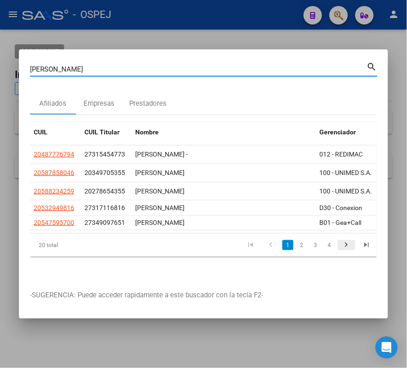
click at [344, 251] on icon "go to next page" at bounding box center [346, 245] width 12 height 11
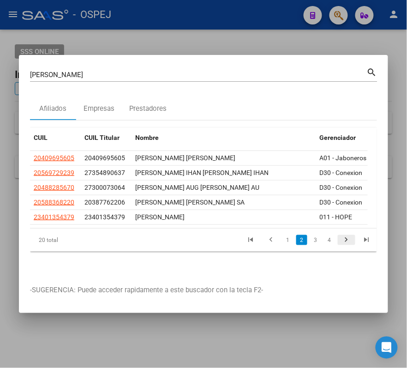
click at [344, 246] on icon "go to next page" at bounding box center [346, 240] width 12 height 11
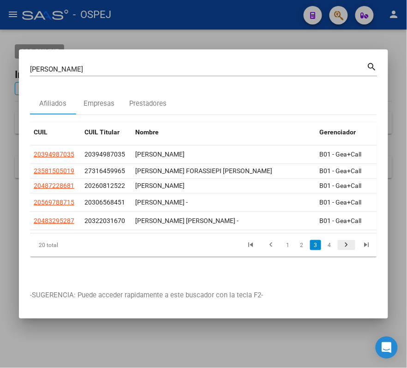
click at [344, 251] on icon "go to next page" at bounding box center [346, 245] width 12 height 11
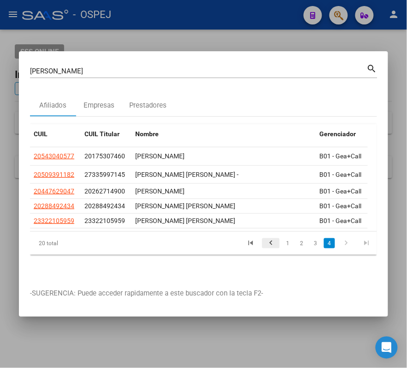
click at [274, 247] on icon "go to previous page" at bounding box center [271, 243] width 12 height 11
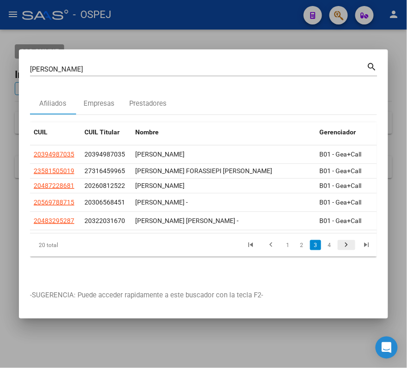
click at [347, 248] on icon "go to next page" at bounding box center [346, 245] width 12 height 11
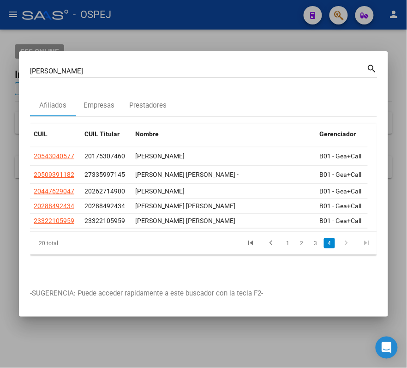
click at [227, 67] on input "[PERSON_NAME]" at bounding box center [198, 71] width 337 height 8
click at [270, 250] on icon "go to previous page" at bounding box center [271, 243] width 12 height 11
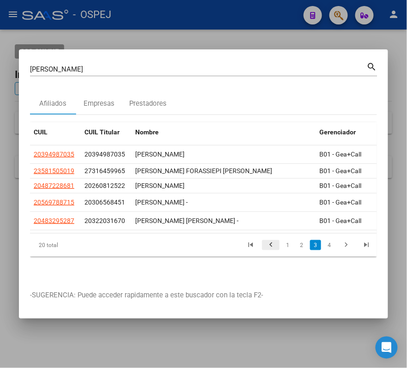
click at [270, 251] on icon "go to previous page" at bounding box center [271, 245] width 12 height 11
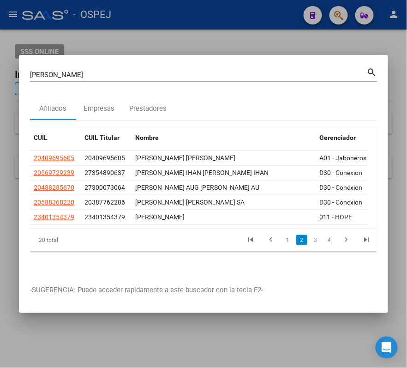
click at [308, 68] on div "[PERSON_NAME] (apellido, dni, cuil, nro [PERSON_NAME], cuit, obra social)" at bounding box center [198, 75] width 337 height 14
click at [312, 71] on input "[PERSON_NAME]" at bounding box center [198, 75] width 337 height 8
paste input "5401775"
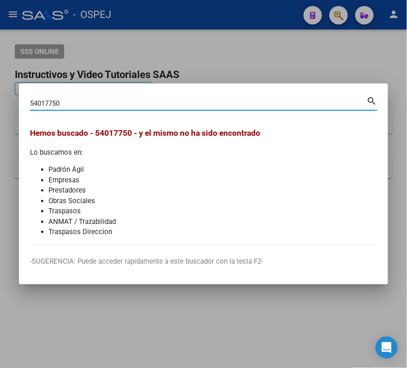
type input "54017750"
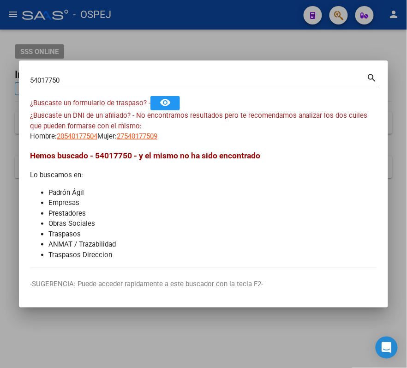
drag, startPoint x: 71, startPoint y: 144, endPoint x: 67, endPoint y: 137, distance: 7.2
click at [71, 143] on mat-dialog-content "54017750 Buscar (apellido, dni, cuil, nro traspaso, cuit, obra social) search ¿…" at bounding box center [203, 169] width 369 height 196
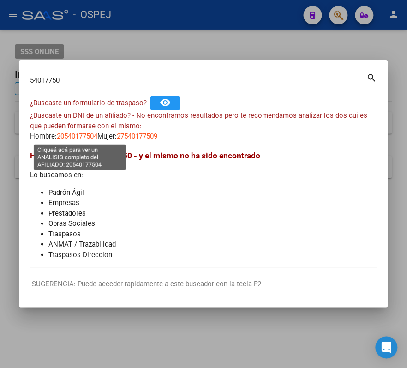
click at [67, 137] on span "20540177504" at bounding box center [77, 136] width 41 height 8
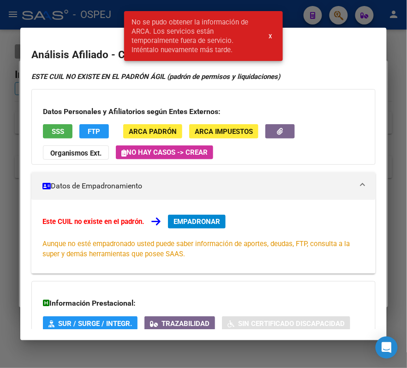
click at [63, 30] on mat-dialog-container "Análisis Afiliado - CUIL: 20540177504 ESTE CUIL NO EXISTE EN EL PADRÓN ÁGIL (pa…" at bounding box center [203, 184] width 366 height 312
click at [119, 17] on div "No se pudo obtener la información de ARCA. Los servicios están temporalmente fu…" at bounding box center [203, 36] width 181 height 72
click at [85, 11] on div at bounding box center [203, 184] width 407 height 368
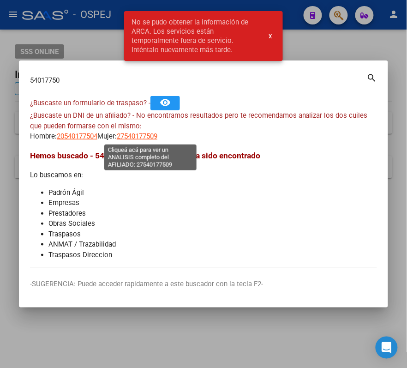
click at [143, 133] on span "27540177509" at bounding box center [137, 136] width 41 height 8
type textarea "27540177509"
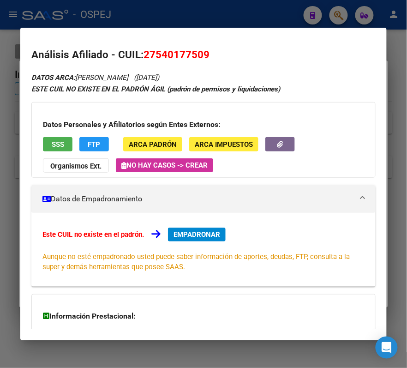
click at [135, 17] on div at bounding box center [203, 184] width 407 height 368
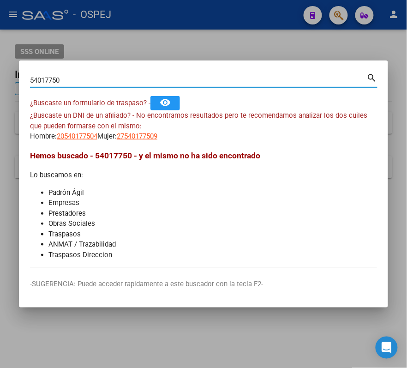
click at [137, 82] on input "54017750" at bounding box center [198, 80] width 337 height 8
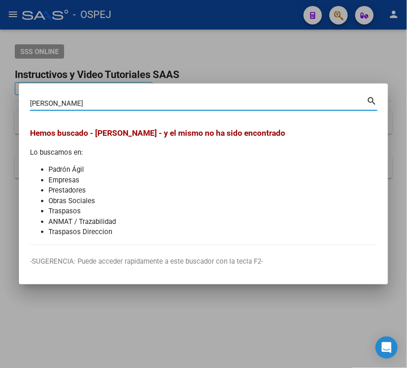
click at [105, 102] on input "[PERSON_NAME]" at bounding box center [198, 103] width 337 height 8
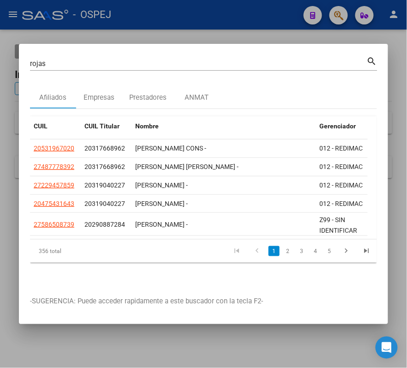
click at [209, 72] on div "[PERSON_NAME] (apellido, dni, [PERSON_NAME], [PERSON_NAME], cuit, obra social) …" at bounding box center [203, 67] width 347 height 24
click at [198, 65] on div "[PERSON_NAME] (apellido, dni, cuil, [PERSON_NAME], cuit, obra social)" at bounding box center [198, 64] width 337 height 14
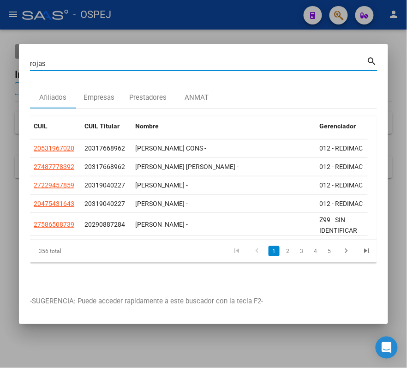
click at [189, 60] on input "rojas" at bounding box center [198, 64] width 337 height 8
paste input "5401775"
type input "54017753"
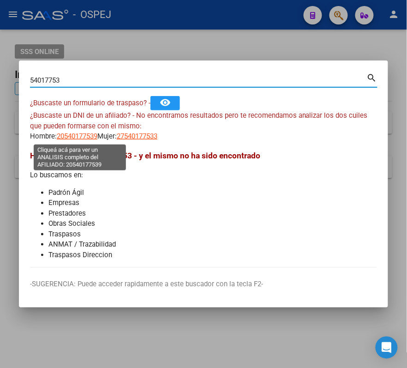
click at [86, 137] on span "20540177539" at bounding box center [77, 136] width 41 height 8
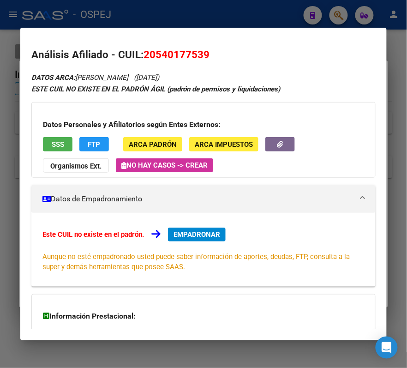
click at [135, 6] on div at bounding box center [203, 184] width 407 height 368
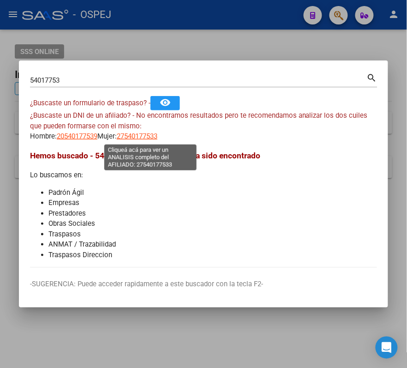
click at [153, 135] on span "27540177533" at bounding box center [137, 136] width 41 height 8
type textarea "27540177533"
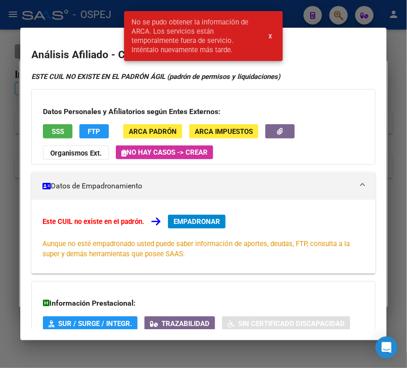
click at [79, 6] on div at bounding box center [203, 184] width 407 height 368
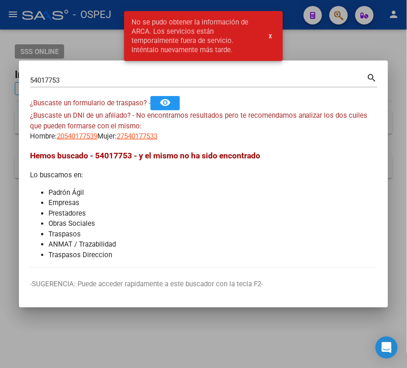
click at [113, 85] on div "54017753 Buscar (apellido, dni, [PERSON_NAME], [PERSON_NAME], cuit, obra social)" at bounding box center [198, 80] width 337 height 14
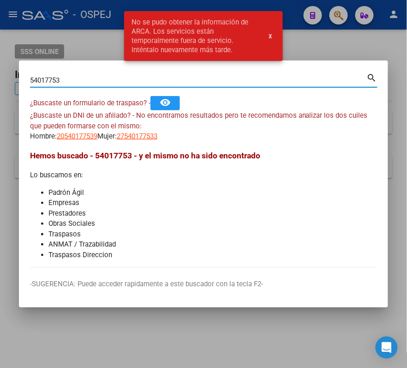
click at [107, 80] on input "54017753" at bounding box center [198, 80] width 337 height 8
type input "54017752"
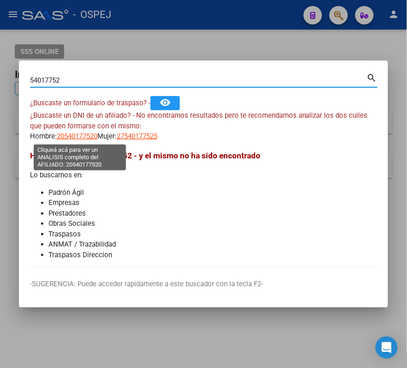
click at [93, 137] on span "20540177520" at bounding box center [77, 136] width 41 height 8
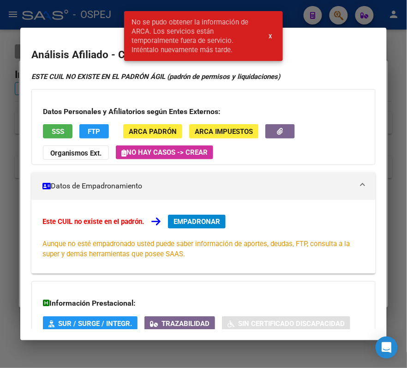
click at [67, 32] on mat-dialog-container "Análisis Afiliado - CUIL: 20540177520 ESTE CUIL NO EXISTE EN EL PADRÓN ÁGIL (pa…" at bounding box center [203, 184] width 366 height 312
click at [65, 12] on div at bounding box center [203, 184] width 407 height 368
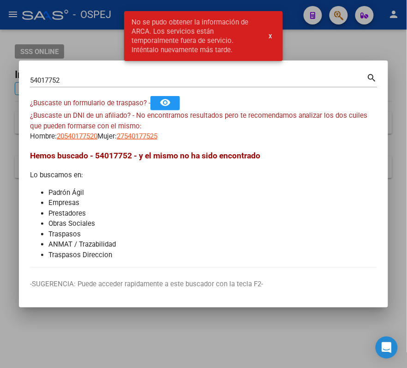
click at [141, 130] on div "¿Buscaste un DNI de un afiliado? - No encontramos resultados pero te recomendam…" at bounding box center [203, 125] width 347 height 31
click at [142, 131] on app-link-go-to "27540177525" at bounding box center [137, 136] width 41 height 11
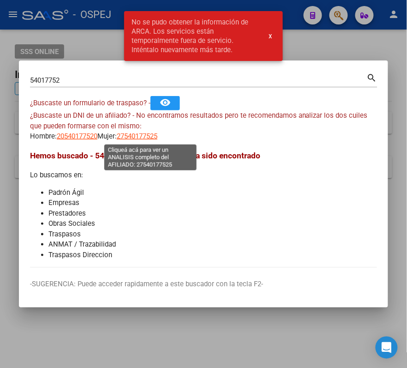
click at [147, 135] on span "27540177525" at bounding box center [137, 136] width 41 height 8
copy span "27540177525"
type textarea "27540177525"
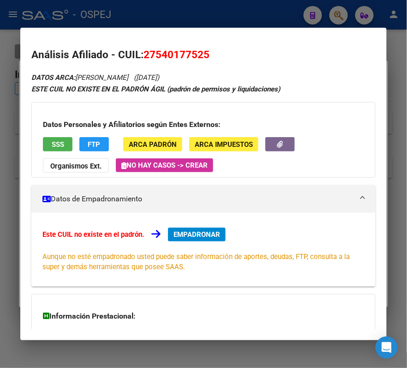
click at [83, 21] on div at bounding box center [203, 184] width 407 height 368
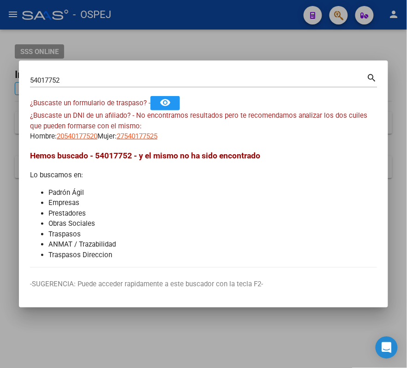
click at [159, 75] on div "54017752 Buscar (apellido, dni, [PERSON_NAME], [PERSON_NAME], cuit, obra social)" at bounding box center [198, 80] width 337 height 14
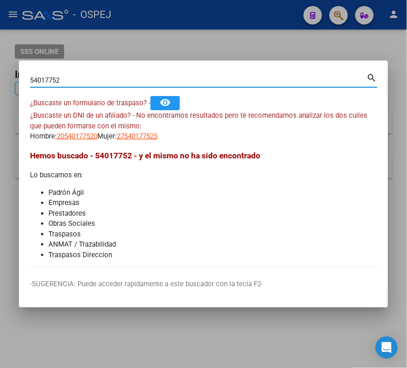
click at [165, 78] on input "54017752" at bounding box center [198, 80] width 337 height 8
type input "54017751"
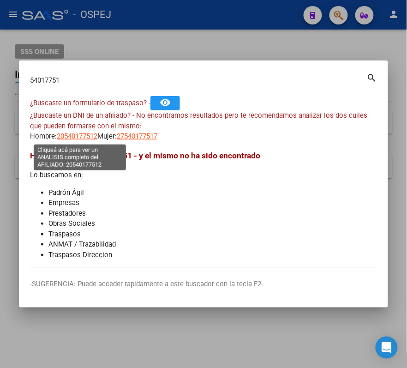
click at [96, 138] on span "20540177512" at bounding box center [77, 136] width 41 height 8
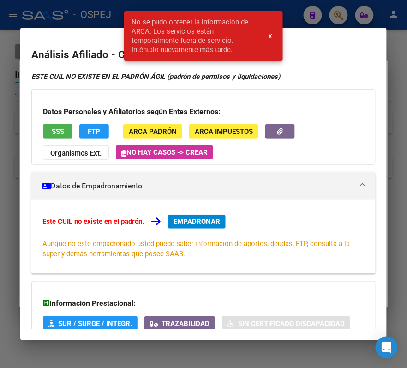
click at [88, 22] on div at bounding box center [203, 184] width 407 height 368
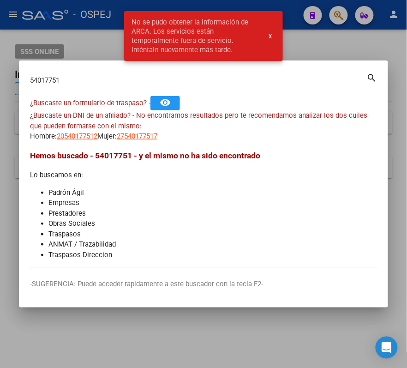
click at [146, 131] on app-link-go-to "27540177517" at bounding box center [137, 136] width 41 height 11
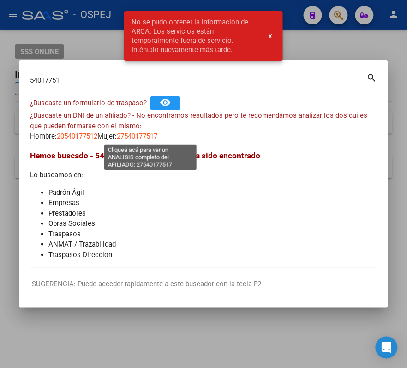
click at [150, 135] on span "27540177517" at bounding box center [137, 136] width 41 height 8
type textarea "27540177517"
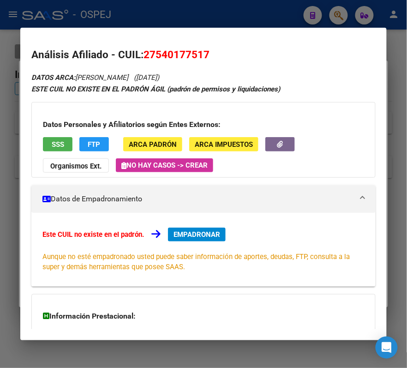
drag, startPoint x: 171, startPoint y: 18, endPoint x: 167, endPoint y: 15, distance: 5.6
click at [167, 15] on div at bounding box center [203, 184] width 407 height 368
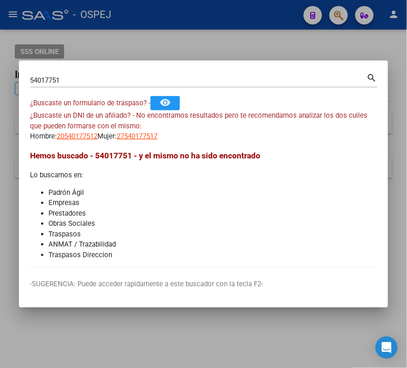
click at [123, 72] on div "54017751 Buscar (apellido, dni, [PERSON_NAME], [PERSON_NAME], cuit, obra social…" at bounding box center [203, 79] width 347 height 16
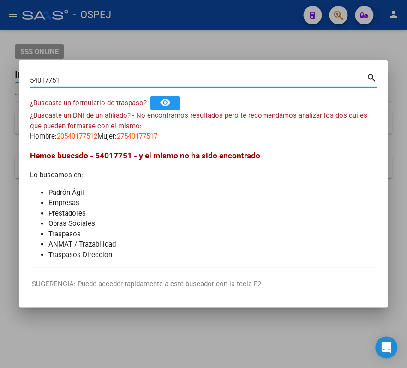
drag, startPoint x: 120, startPoint y: 82, endPoint x: 59, endPoint y: 82, distance: 60.9
click at [59, 82] on input "54017751" at bounding box center [198, 80] width 337 height 8
type input "54017752"
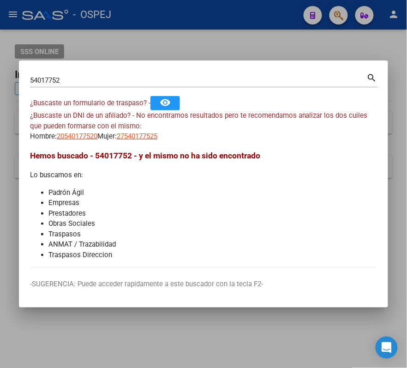
drag, startPoint x: 109, startPoint y: 146, endPoint x: 95, endPoint y: 141, distance: 14.7
click at [95, 141] on mat-dialog-content "54017752 Buscar (apellido, dni, cuil, nro traspaso, cuit, obra social) search ¿…" at bounding box center [203, 169] width 369 height 196
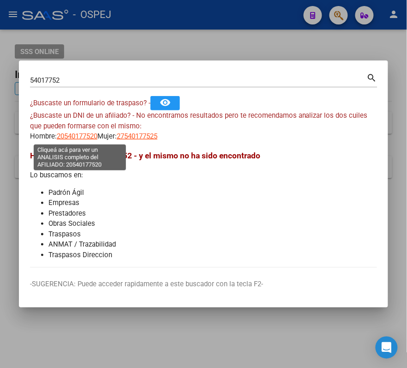
click at [88, 135] on span "20540177520" at bounding box center [77, 136] width 41 height 8
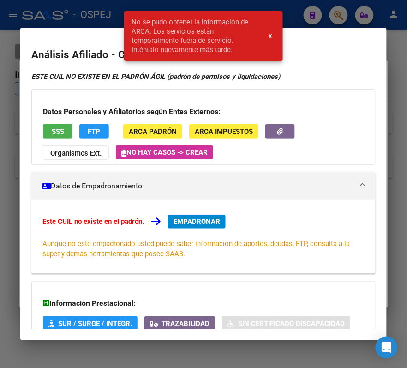
click at [106, 17] on div at bounding box center [203, 184] width 407 height 368
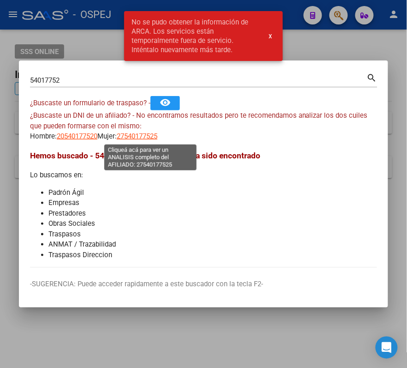
click at [152, 133] on span "27540177525" at bounding box center [137, 136] width 41 height 8
type textarea "27540177525"
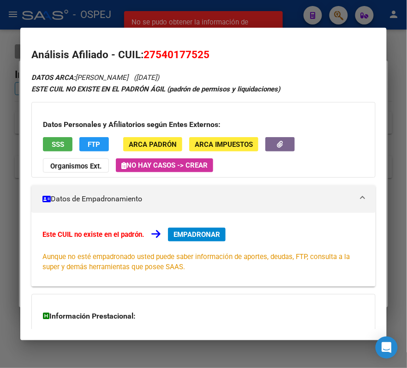
click at [119, 14] on div at bounding box center [203, 184] width 407 height 368
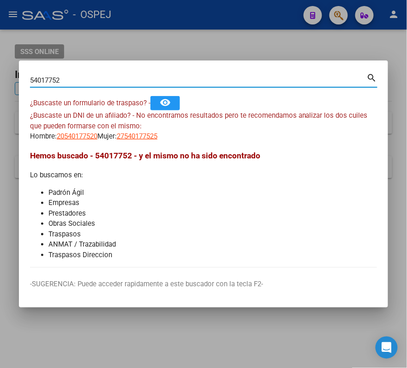
click at [89, 83] on input "54017752" at bounding box center [198, 80] width 337 height 8
type input "54017754"
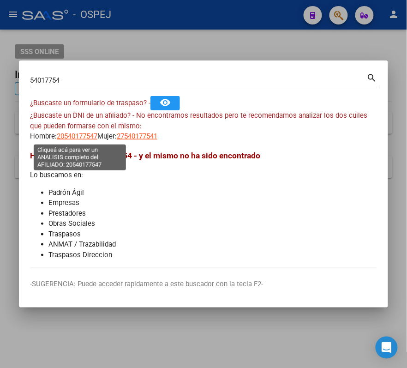
click at [75, 138] on span "20540177547" at bounding box center [77, 136] width 41 height 8
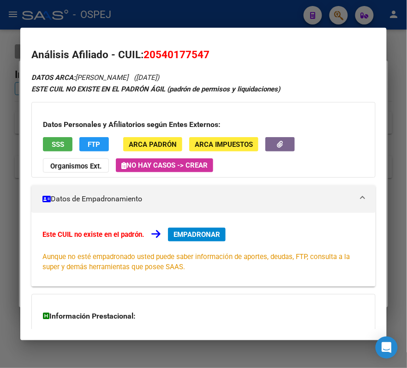
click at [200, 11] on div at bounding box center [203, 184] width 407 height 368
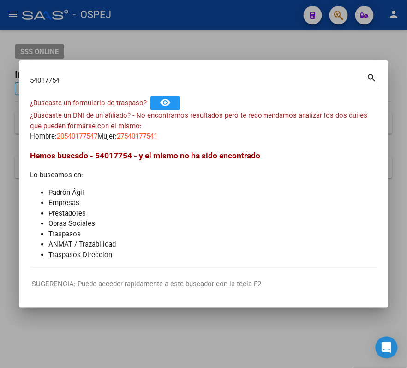
click at [159, 131] on div "¿Buscaste un DNI de un afiliado? - No encontramos resultados pero te recomendam…" at bounding box center [203, 125] width 347 height 31
click at [157, 132] on app-link-go-to "27540177541" at bounding box center [137, 136] width 41 height 11
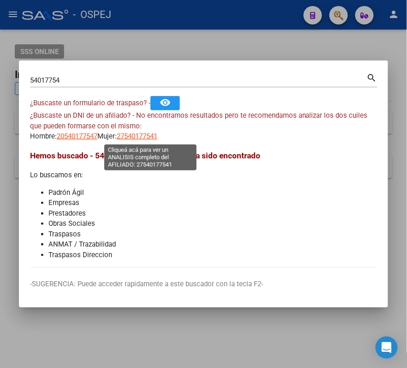
click at [157, 132] on span "27540177541" at bounding box center [137, 136] width 41 height 8
copy span "27540177"
type textarea "27540177541"
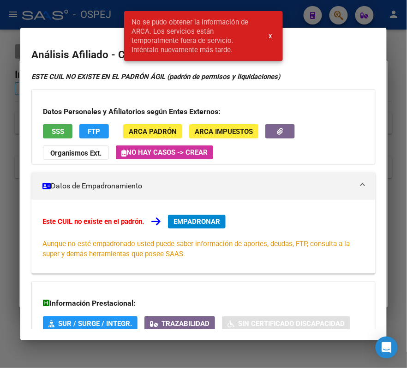
click at [159, 13] on snack-bar-container "No se pudo obtener la información de ARCA. Los servicios están temporalmente fu…" at bounding box center [203, 36] width 159 height 50
click at [72, 21] on div at bounding box center [203, 184] width 407 height 368
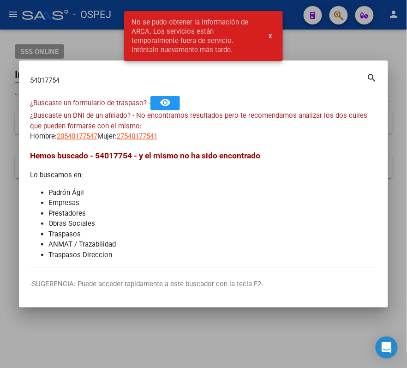
click at [131, 76] on input "54017754" at bounding box center [198, 80] width 337 height 8
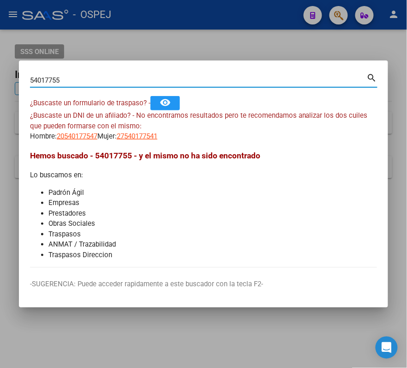
type input "54017755"
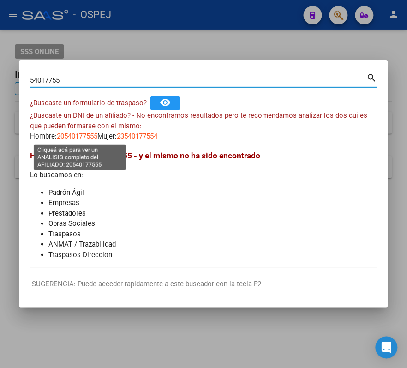
click at [85, 135] on span "20540177555" at bounding box center [77, 136] width 41 height 8
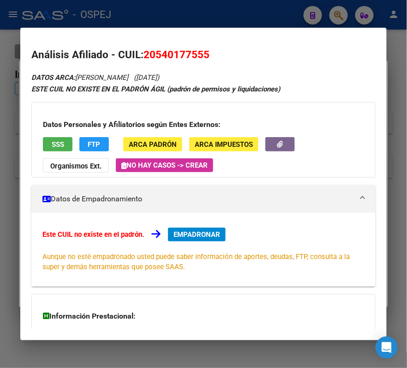
click at [152, 24] on div at bounding box center [203, 184] width 407 height 368
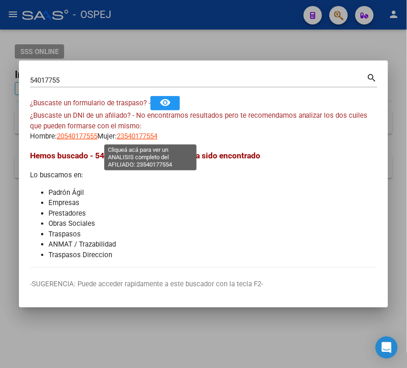
click at [157, 132] on span "23540177554" at bounding box center [137, 136] width 41 height 8
type textarea "23540177554"
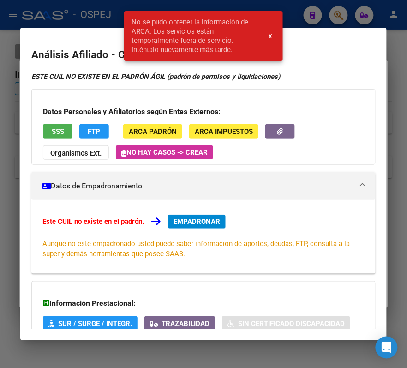
click at [123, 19] on div "No se pudo obtener la información de ARCA. Los servicios están temporalmente fu…" at bounding box center [203, 36] width 181 height 72
click at [106, 12] on div at bounding box center [203, 184] width 407 height 368
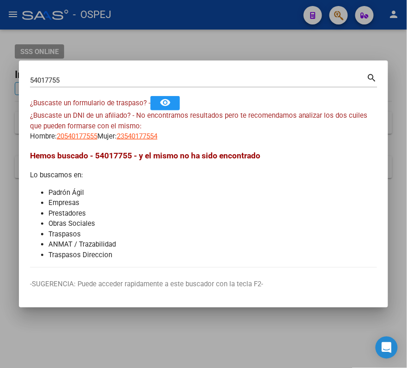
click at [103, 85] on div "54017755 Buscar (apellido, dni, [PERSON_NAME], nro traspaso, cuit, obra social)" at bounding box center [198, 80] width 337 height 14
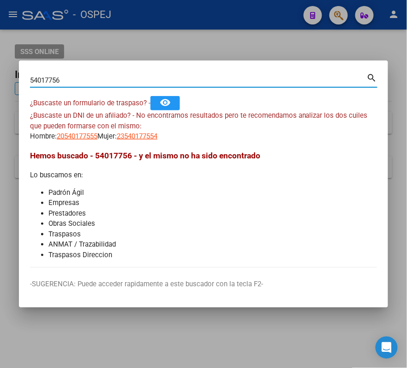
type input "54017756"
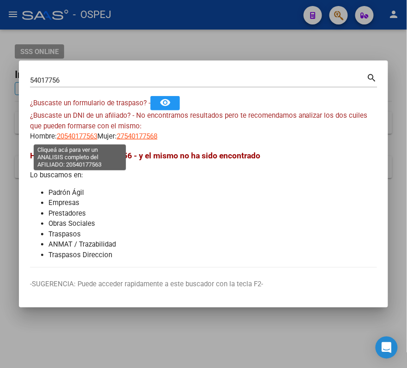
click at [82, 136] on span "20540177563" at bounding box center [77, 136] width 41 height 8
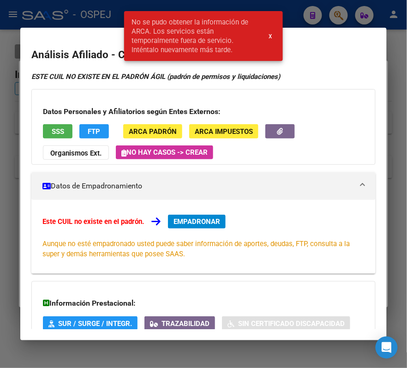
click at [108, 17] on div at bounding box center [203, 184] width 407 height 368
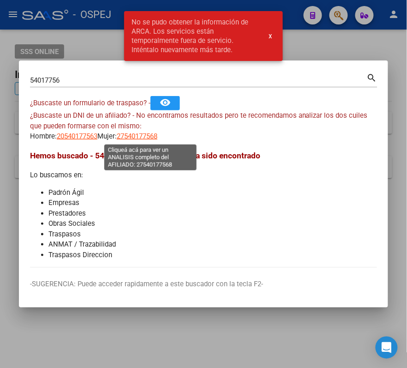
click at [144, 132] on span "27540177568" at bounding box center [137, 136] width 41 height 8
type textarea "27540177568"
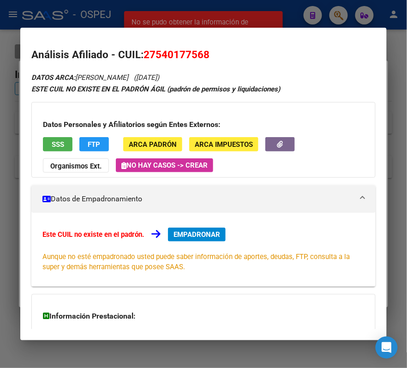
click at [60, 21] on div at bounding box center [203, 184] width 407 height 368
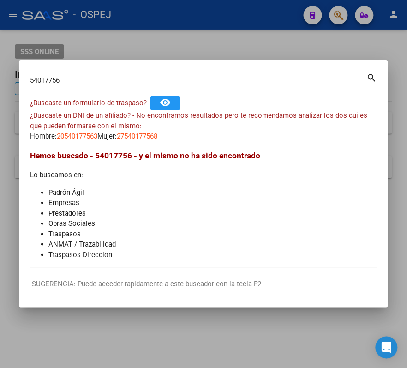
click at [133, 85] on div "54017756 Buscar (apellido, dni, [PERSON_NAME], [PERSON_NAME], cuit, obra social)" at bounding box center [198, 80] width 337 height 14
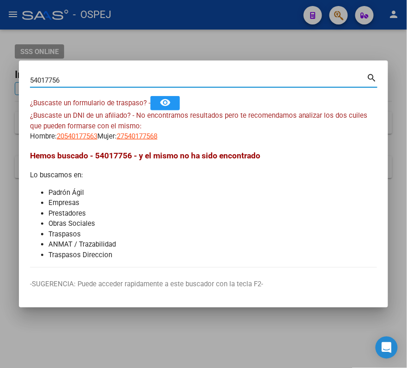
click at [124, 79] on input "54017756" at bounding box center [198, 80] width 337 height 8
type input "54017757"
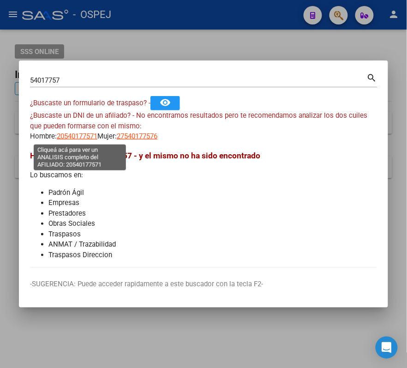
click at [87, 135] on span "20540177571" at bounding box center [77, 136] width 41 height 8
type textarea "20540177571"
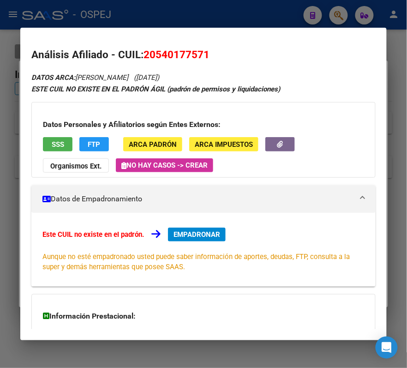
click at [148, 8] on div at bounding box center [203, 184] width 407 height 368
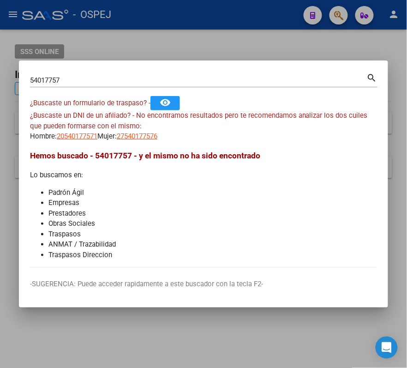
click at [64, 74] on div "54017757 Buscar (apellido, dni, [PERSON_NAME], nro traspaso, cuit, obra social)" at bounding box center [198, 80] width 337 height 14
click at [60, 85] on div "54017757 Buscar (apellido, dni, [PERSON_NAME], nro traspaso, cuit, obra social)" at bounding box center [198, 80] width 337 height 14
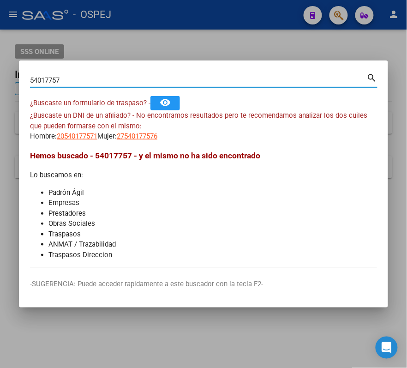
click at [61, 78] on input "54017757" at bounding box center [198, 80] width 337 height 8
paste input "46884350"
type input "46884350"
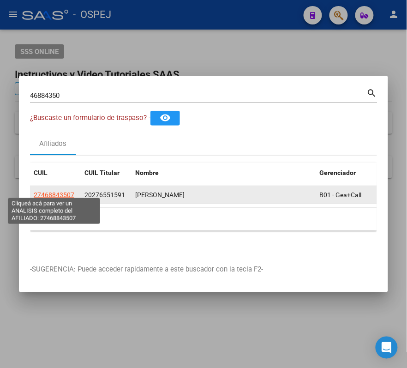
click at [56, 191] on span "27468843507" at bounding box center [54, 194] width 41 height 7
type textarea "27468843507"
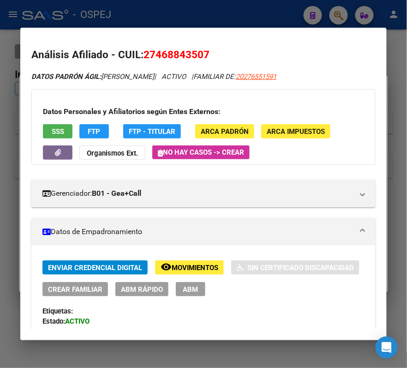
click at [207, 28] on mat-dialog-container "Análisis Afiliado - CUIL: 27468843507 DATOS PADRÓN ÁGIL: [PERSON_NAME] | ACTIVO…" at bounding box center [203, 184] width 366 height 312
click at [194, 17] on div at bounding box center [203, 184] width 407 height 368
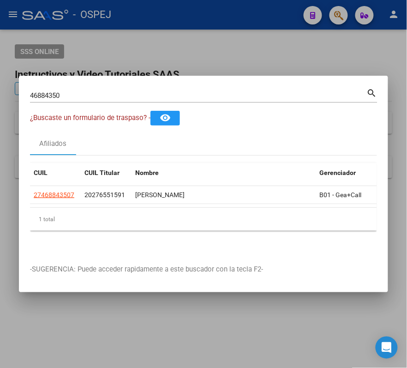
click at [61, 89] on div "46884350 Buscar (apellido, dni, [PERSON_NAME], [PERSON_NAME], cuit, obra social)" at bounding box center [198, 96] width 337 height 14
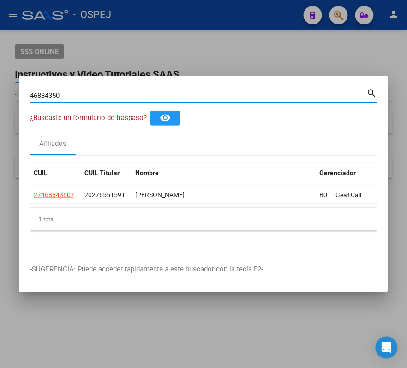
click at [54, 93] on input "46884350" at bounding box center [198, 95] width 337 height 8
paste input "22220575"
type input "22220575"
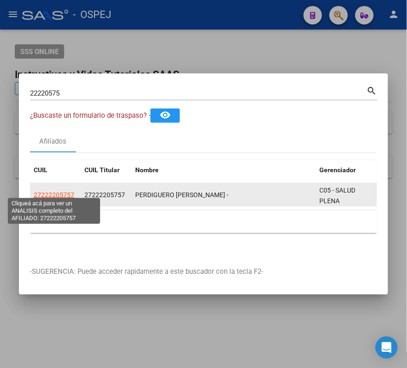
click at [56, 191] on span "27222205757" at bounding box center [54, 194] width 41 height 7
type textarea "27222205757"
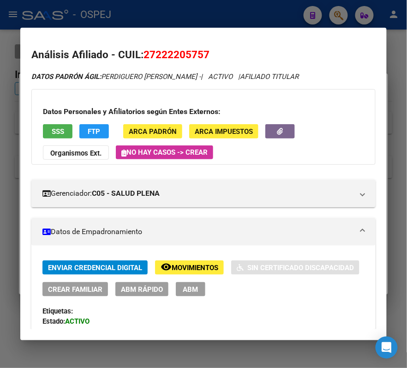
click at [165, 17] on div at bounding box center [203, 184] width 407 height 368
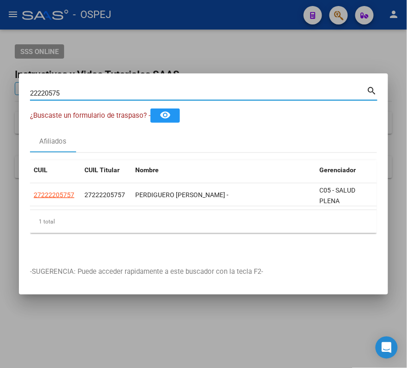
click at [133, 89] on input "22220575" at bounding box center [198, 93] width 337 height 8
paste input "4884560"
type input "24884560"
